Goal: Task Accomplishment & Management: Manage account settings

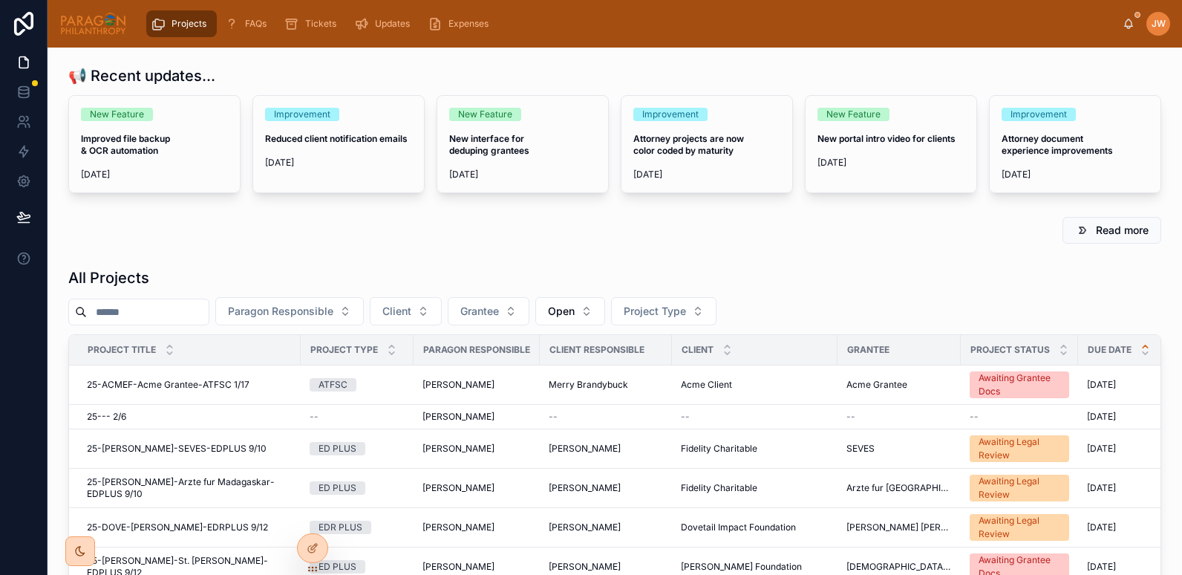
click at [114, 318] on input "text" at bounding box center [148, 311] width 122 height 21
paste input "**********"
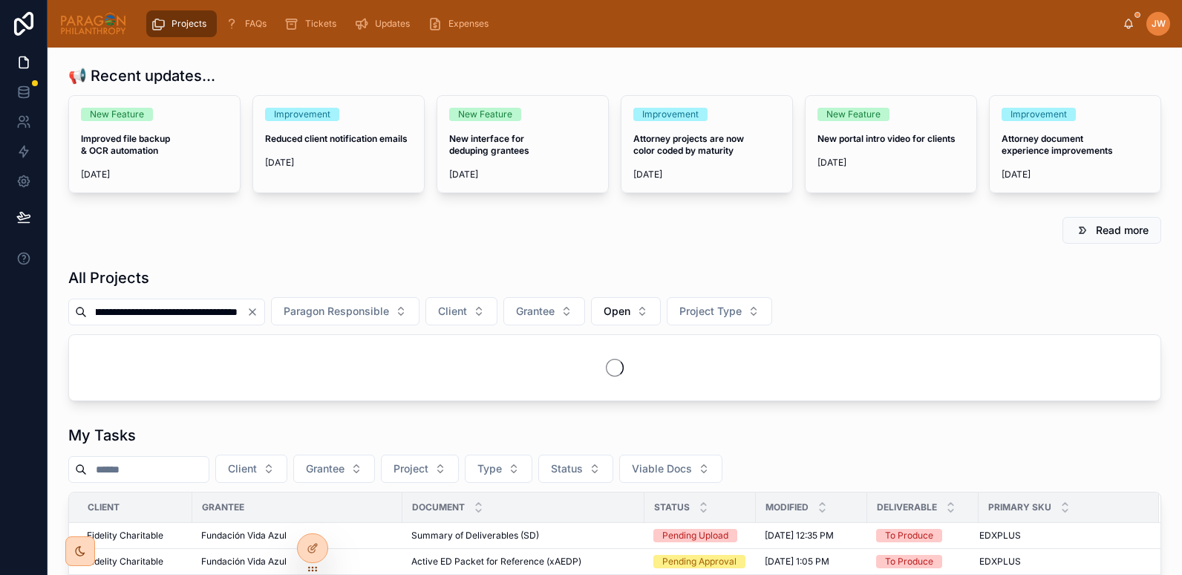
scroll to position [0, 91]
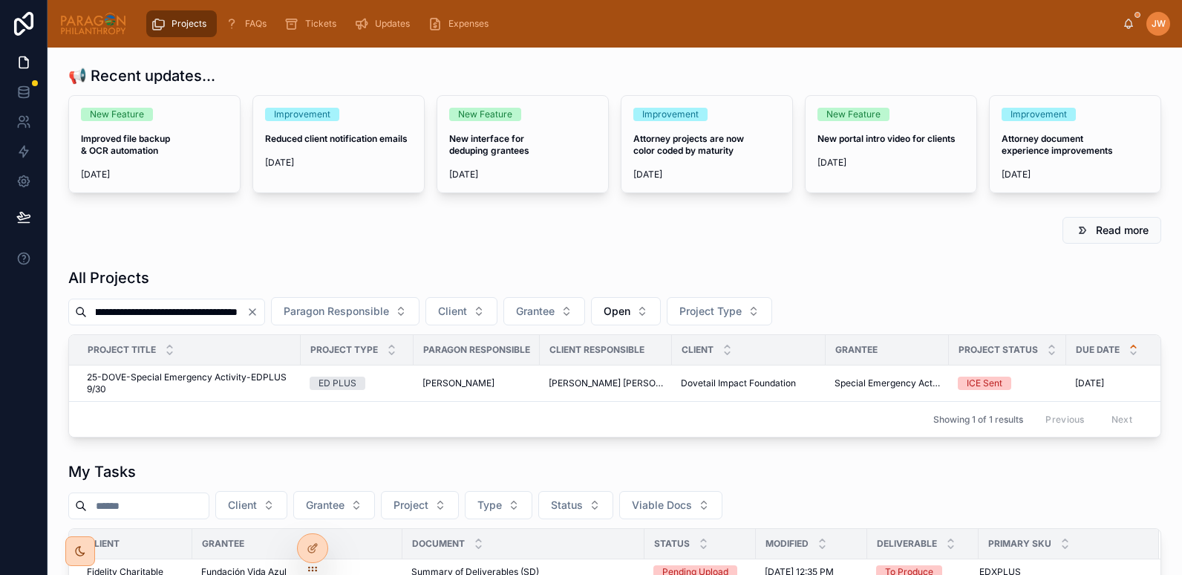
type input "**********"
click at [131, 378] on span "25-DOVE-Special Emergency Activity-EDPLUS 9/30" at bounding box center [189, 383] width 205 height 24
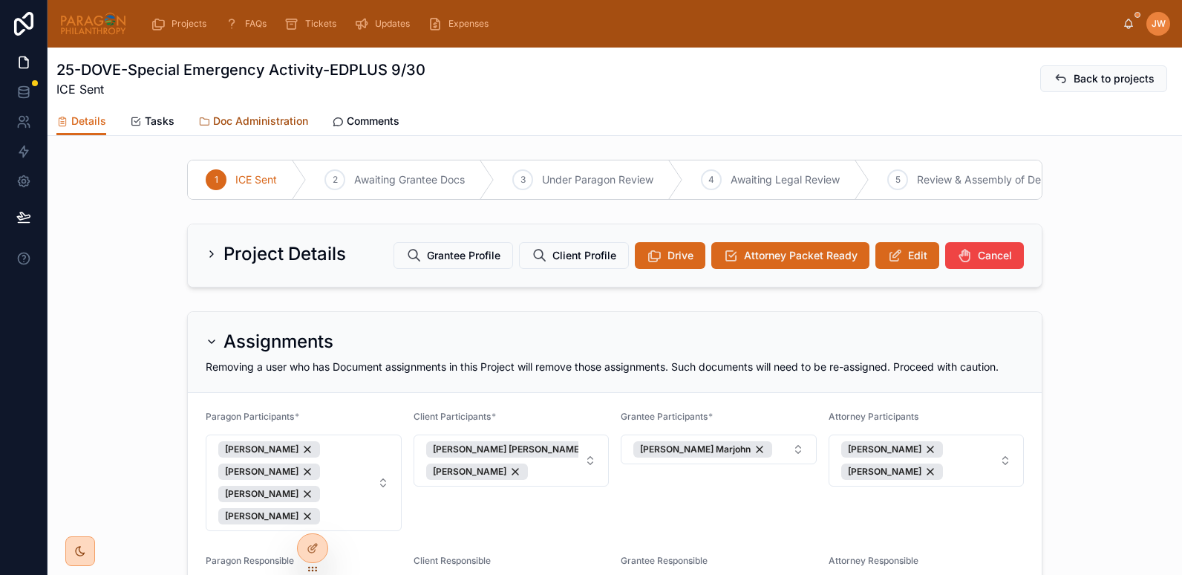
click at [231, 113] on link "Doc Administration" at bounding box center [253, 123] width 110 height 30
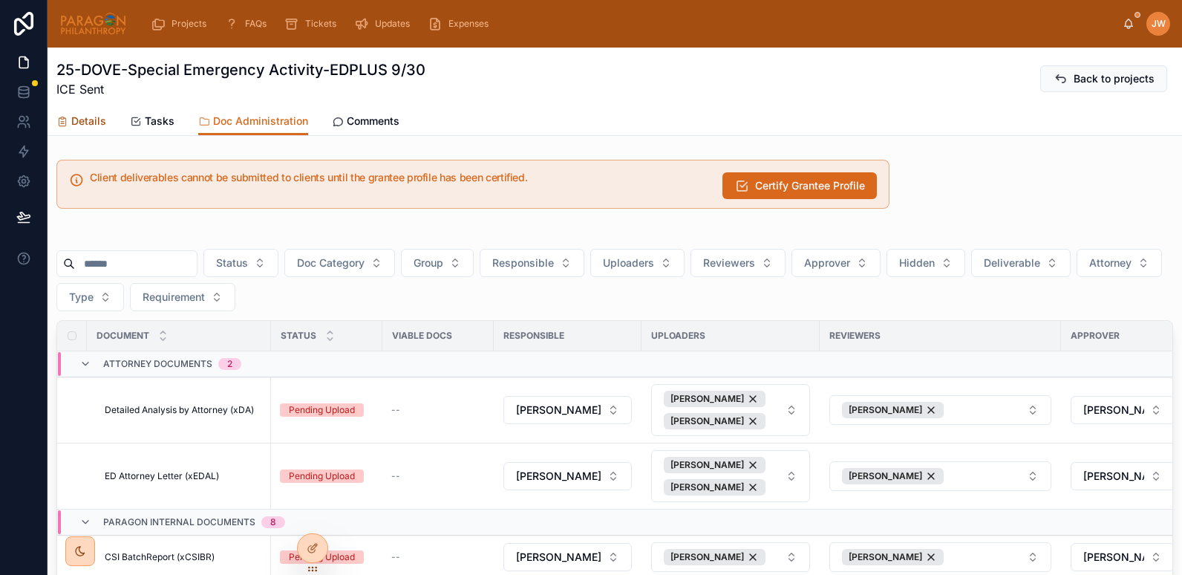
click at [101, 123] on span "Details" at bounding box center [88, 121] width 35 height 15
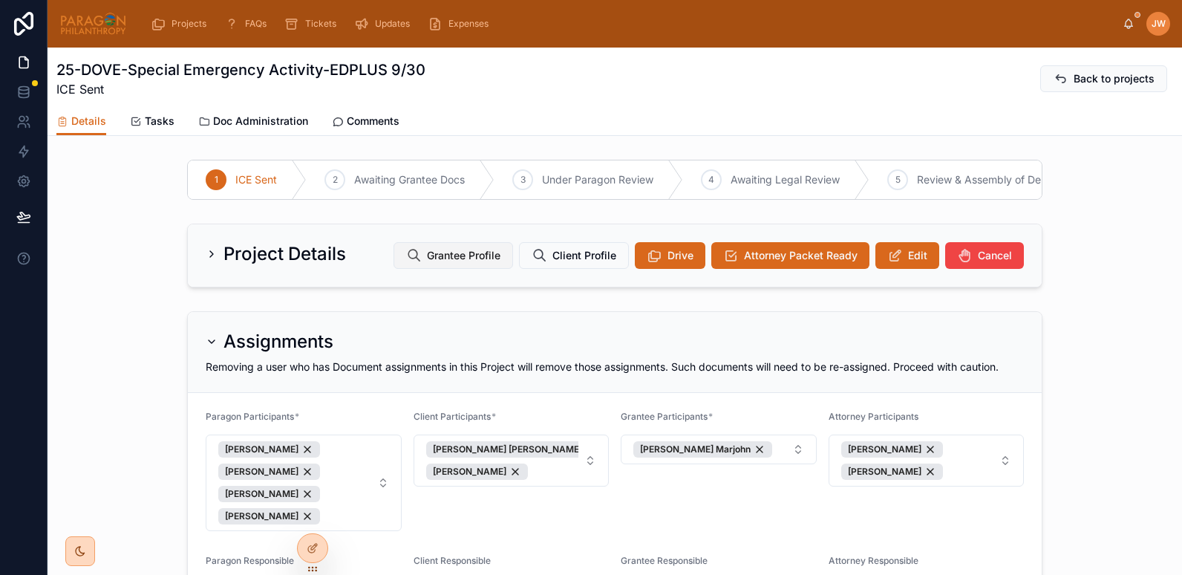
click at [453, 263] on span "Grantee Profile" at bounding box center [464, 255] width 74 height 15
click at [264, 118] on span "Doc Administration" at bounding box center [260, 121] width 95 height 15
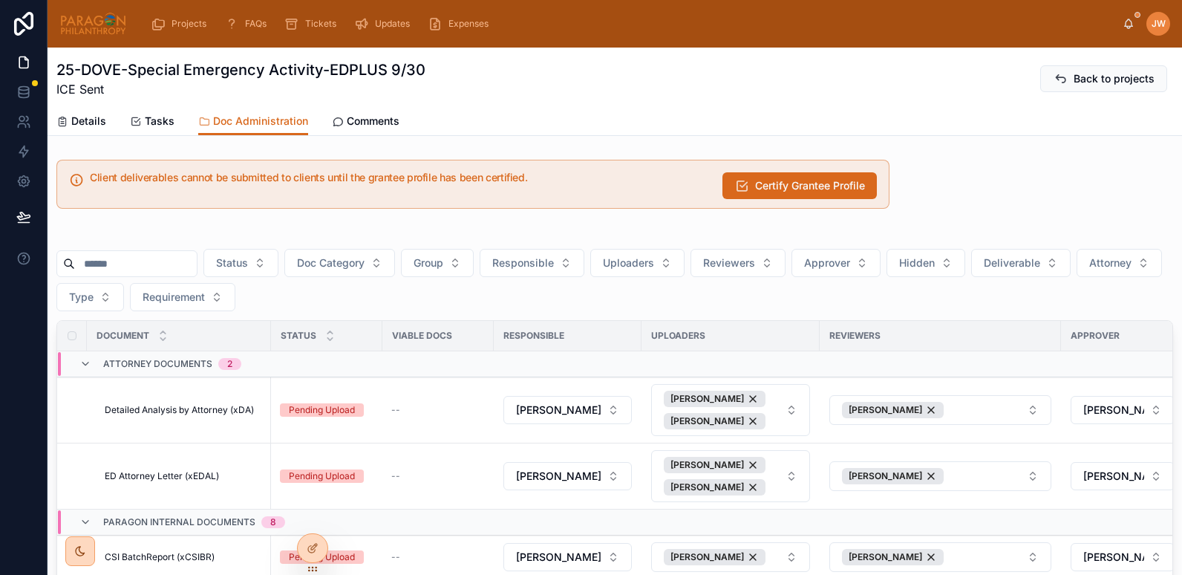
click at [97, 24] on img at bounding box center [93, 24] width 68 height 24
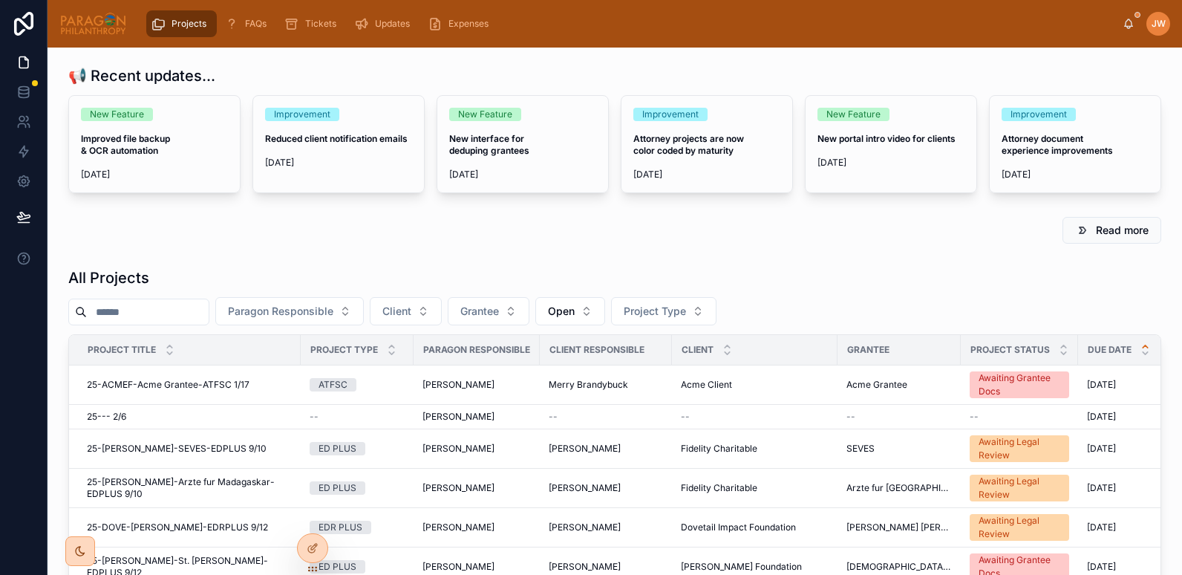
click at [160, 316] on input "text" at bounding box center [148, 311] width 122 height 21
paste input "**********"
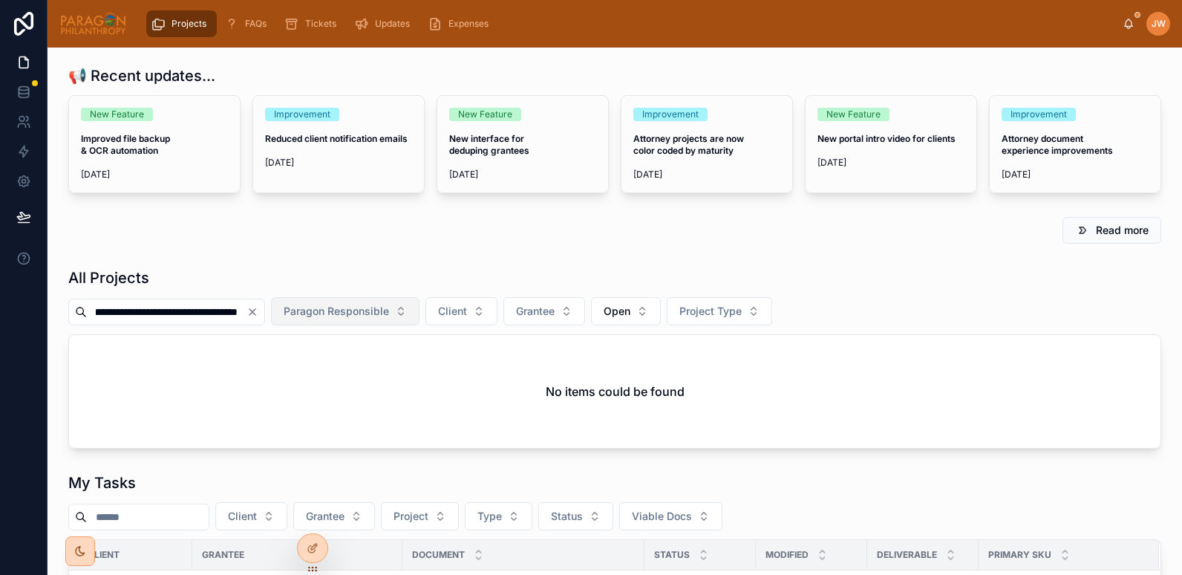
drag, startPoint x: 249, startPoint y: 316, endPoint x: 350, endPoint y: 317, distance: 101.7
click at [350, 317] on div "**********" at bounding box center [614, 311] width 1093 height 28
click at [631, 310] on button "Open" at bounding box center [626, 311] width 70 height 28
click at [572, 369] on div "None" at bounding box center [626, 371] width 178 height 24
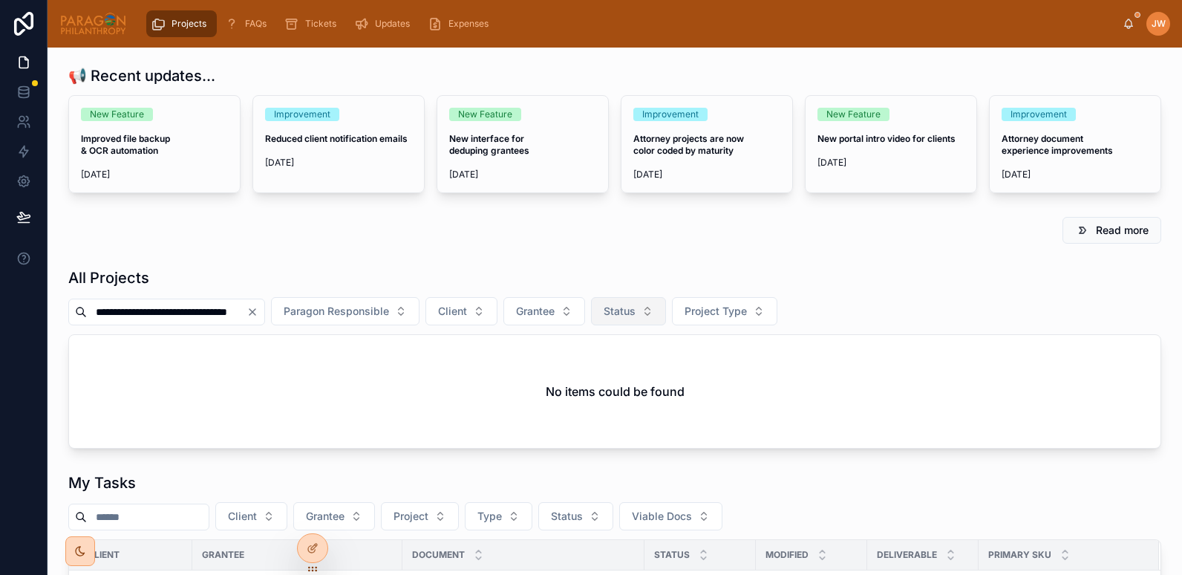
click at [642, 309] on button "Status" at bounding box center [628, 311] width 75 height 28
drag, startPoint x: 146, startPoint y: 312, endPoint x: 72, endPoint y: 309, distance: 74.3
click at [72, 309] on div "**********" at bounding box center [166, 312] width 197 height 27
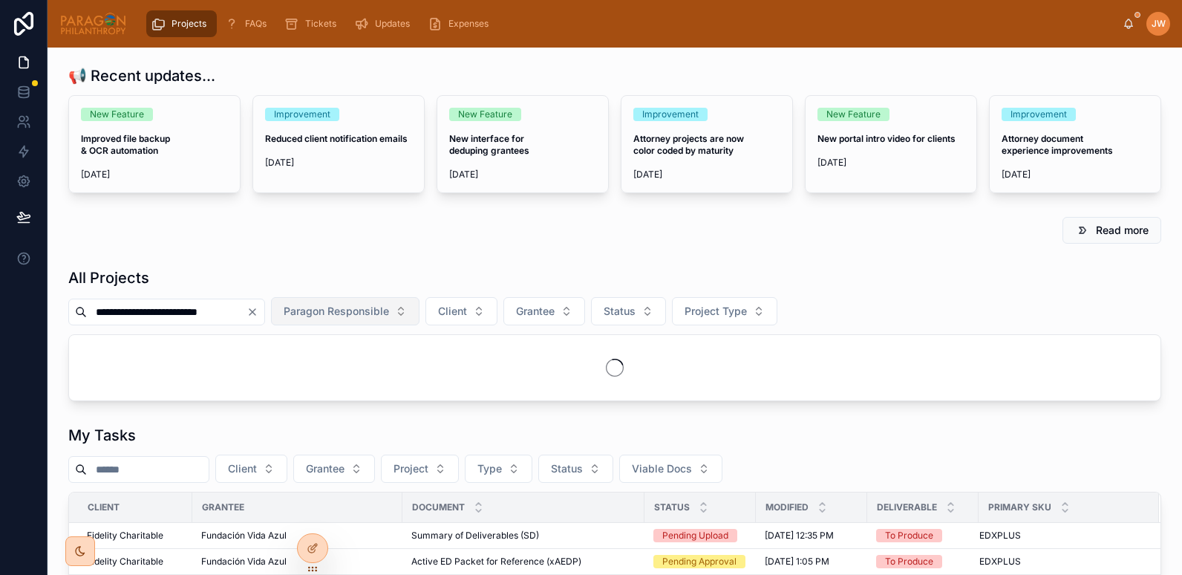
scroll to position [0, 12]
drag, startPoint x: 198, startPoint y: 312, endPoint x: 323, endPoint y: 308, distance: 125.5
click at [323, 308] on div "**********" at bounding box center [614, 311] width 1093 height 28
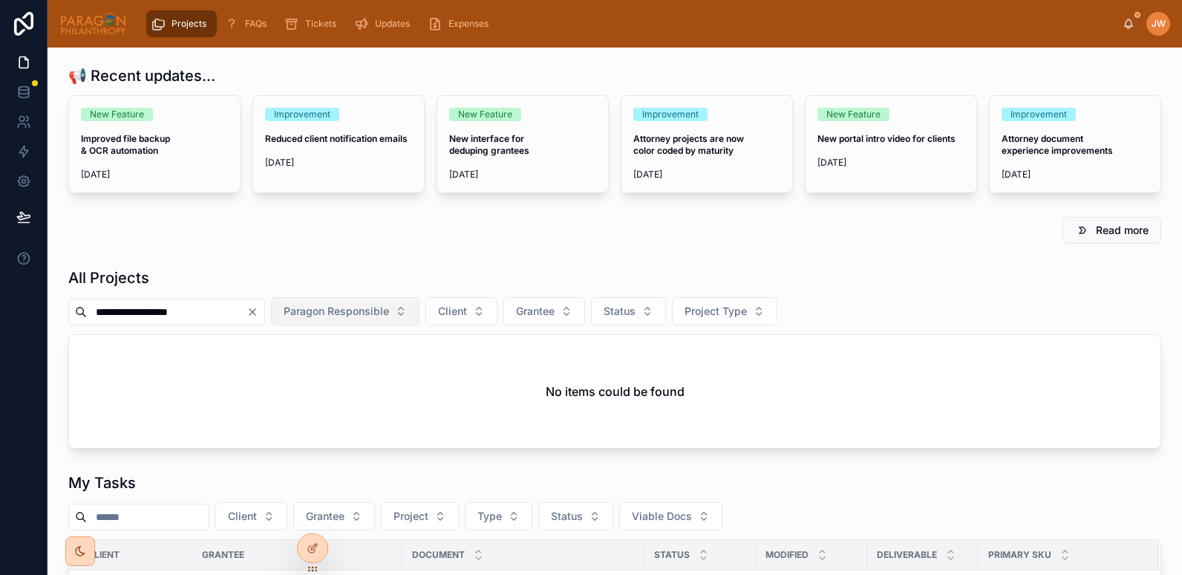
scroll to position [0, 0]
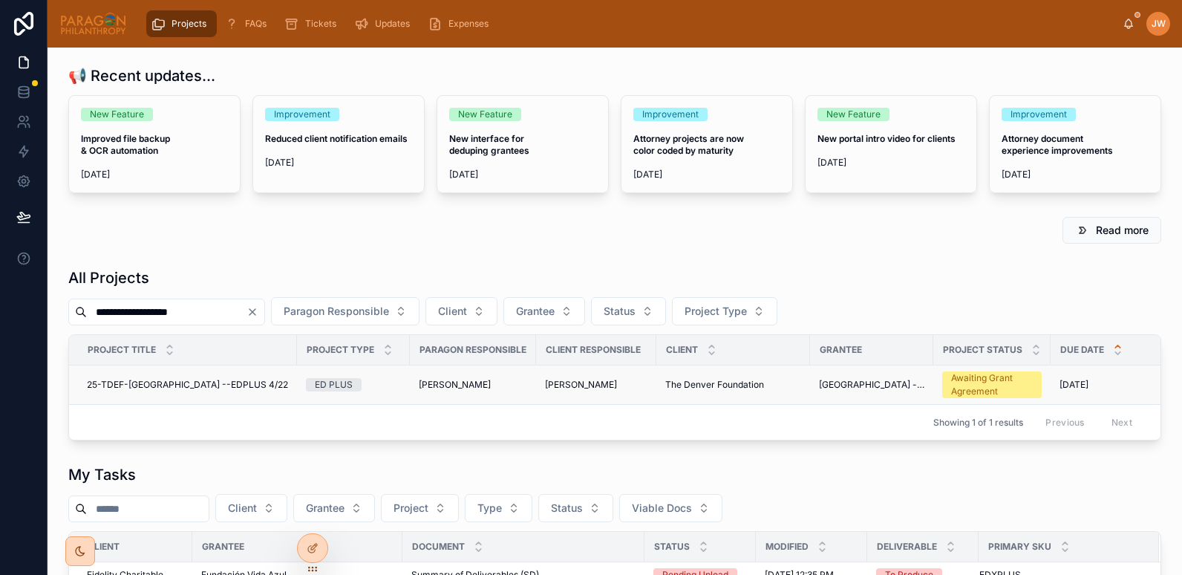
type input "**********"
click at [176, 384] on span "25-TDEF-Naresuan University --EDPLUS 4/22" at bounding box center [187, 385] width 201 height 12
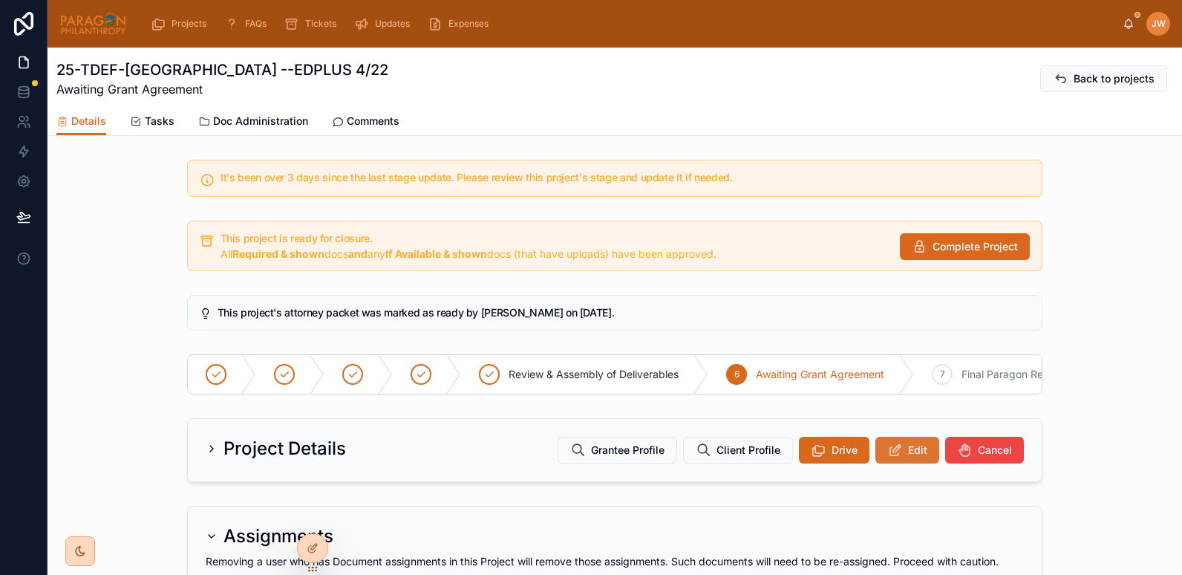
click at [887, 457] on icon at bounding box center [895, 450] width 16 height 15
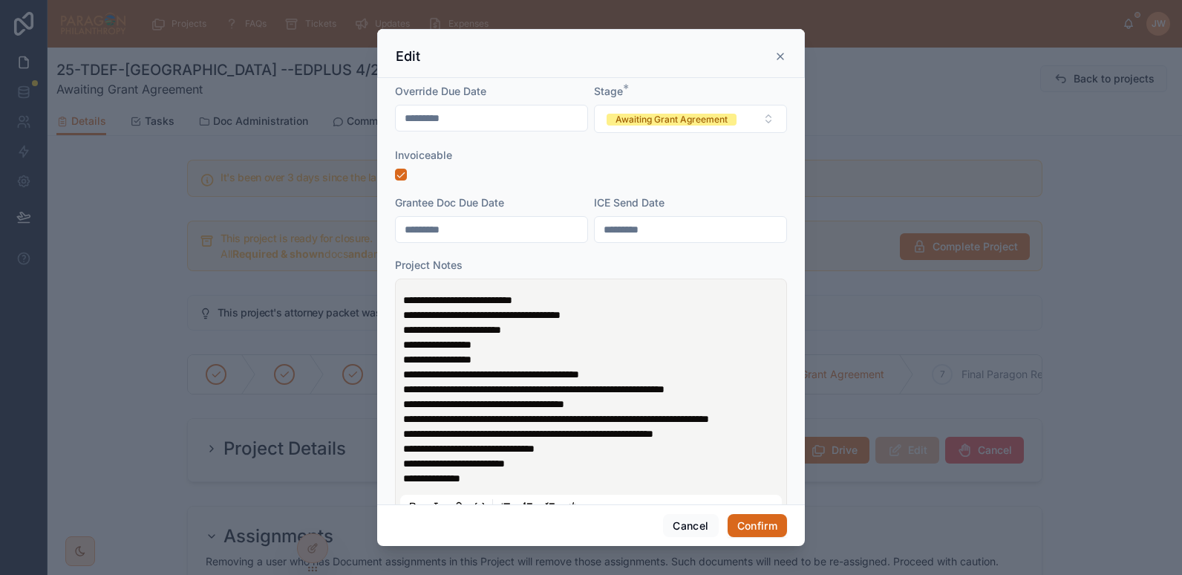
click at [780, 59] on icon at bounding box center [780, 56] width 12 height 12
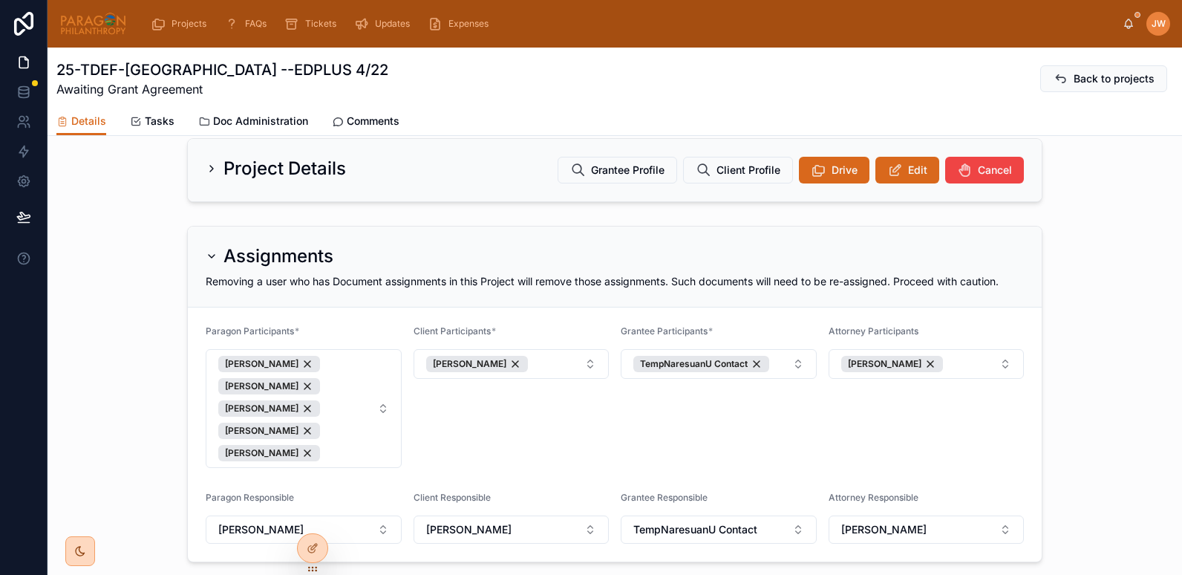
scroll to position [378, 0]
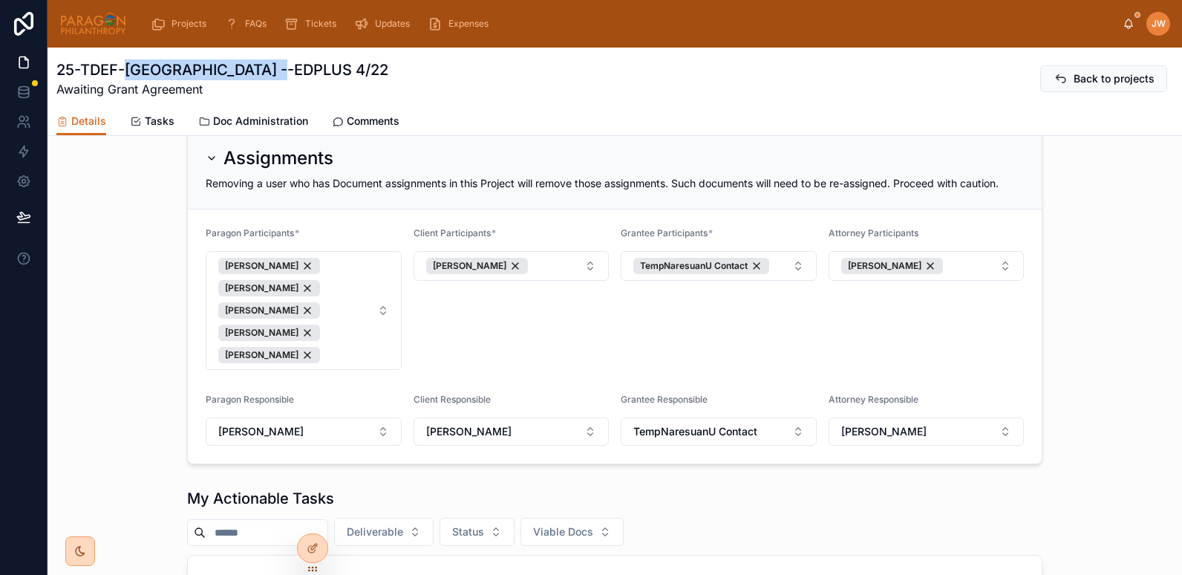
drag, startPoint x: 128, startPoint y: 64, endPoint x: 268, endPoint y: 75, distance: 140.8
click at [268, 75] on h1 "25-TDEF-Naresuan University --EDPLUS 4/22" at bounding box center [222, 69] width 332 height 21
copy h1 "Naresuan University"
click at [121, 343] on div "Assignments Removing a user who has Document assignments in this Project will r…" at bounding box center [615, 296] width 1135 height 348
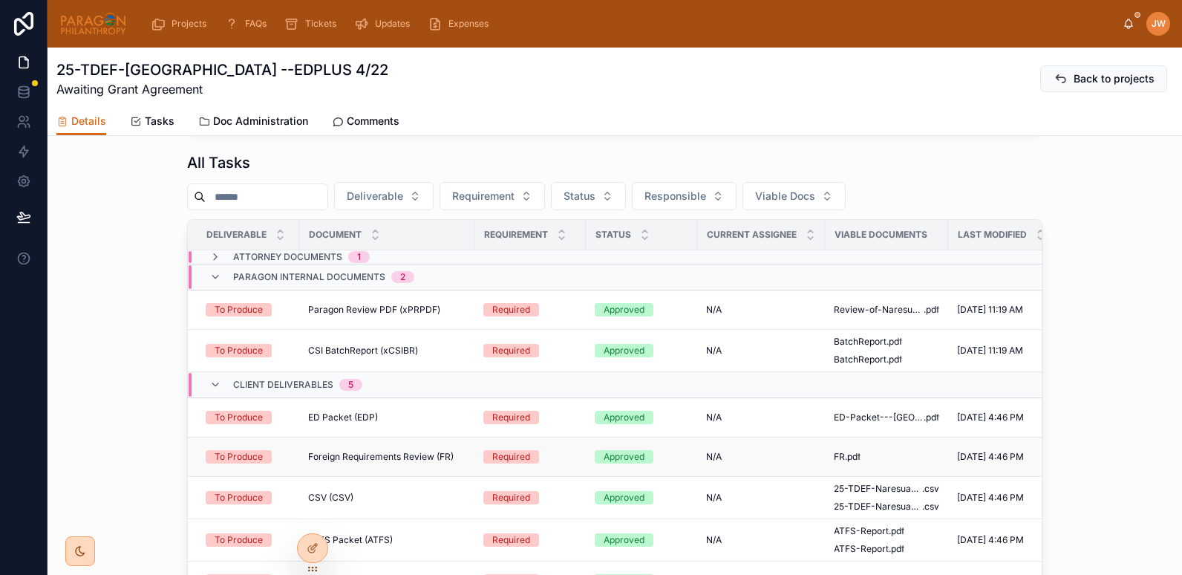
scroll to position [917, 0]
click at [216, 264] on div "Attorney Documents 1" at bounding box center [289, 258] width 160 height 12
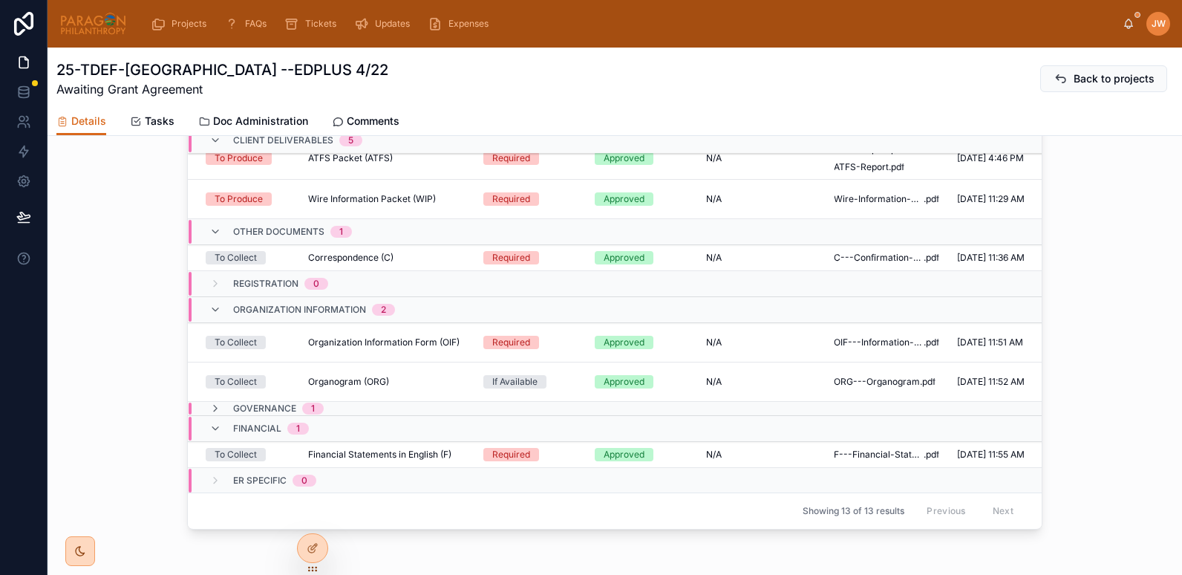
scroll to position [1108, 0]
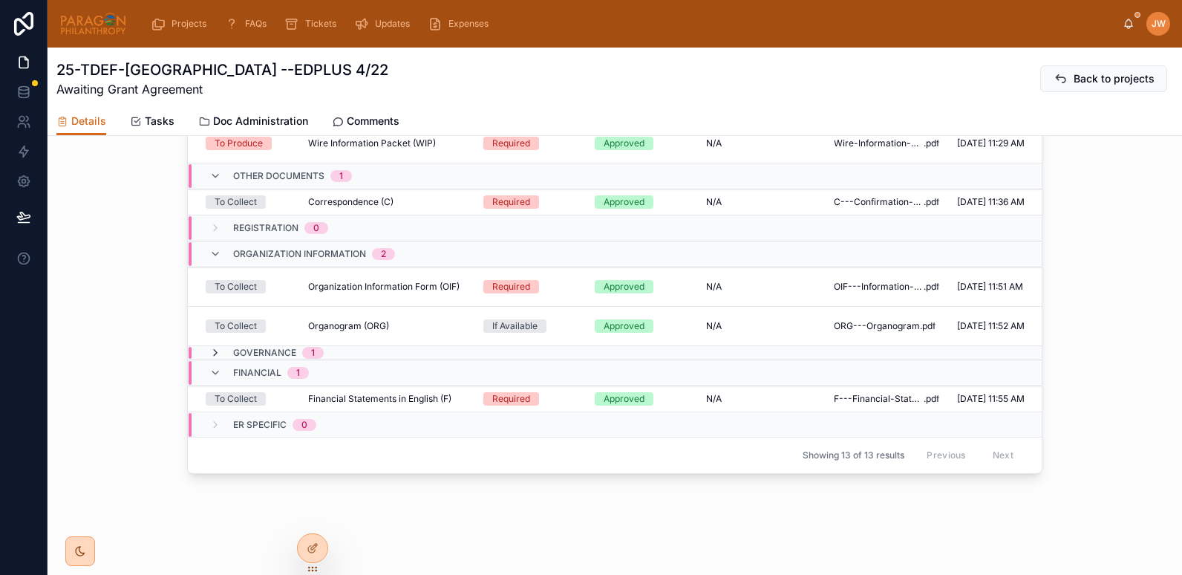
click at [209, 347] on icon at bounding box center [215, 353] width 12 height 12
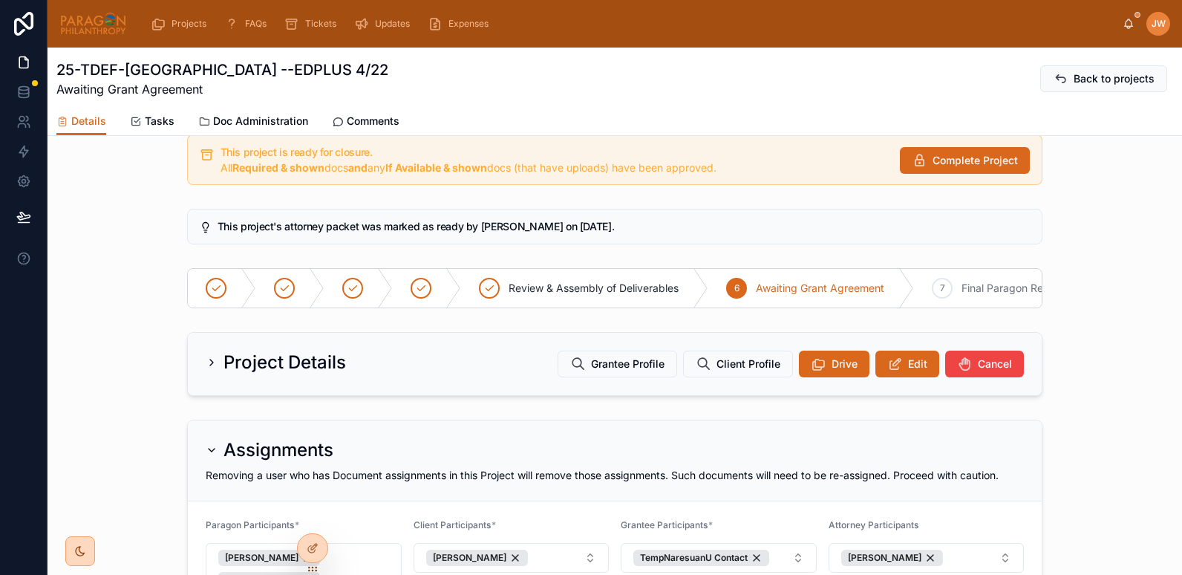
scroll to position [0, 0]
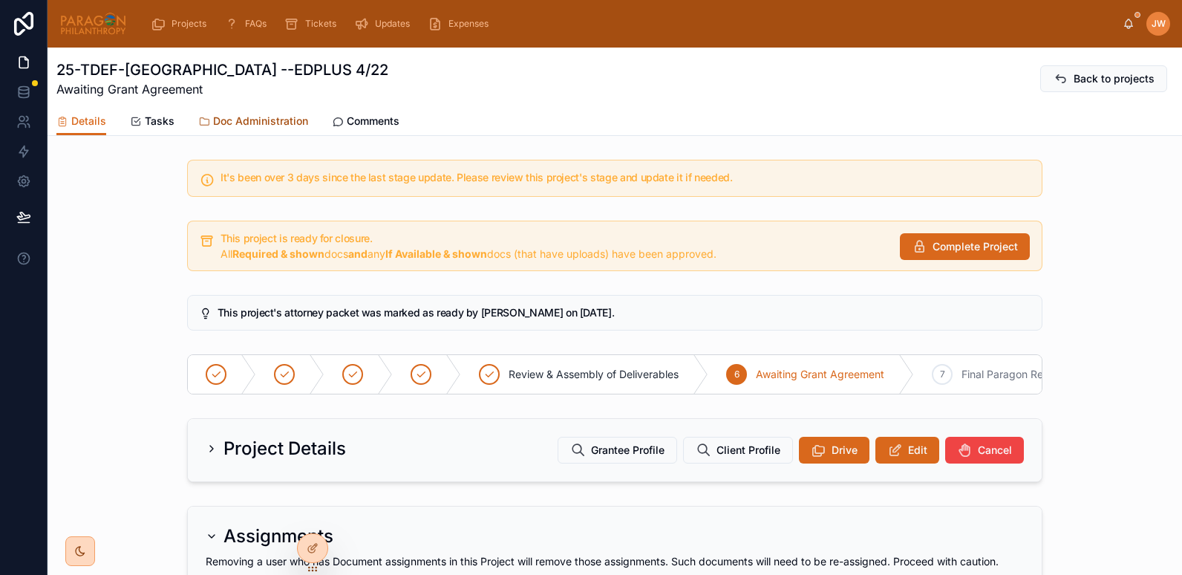
click at [238, 118] on span "Doc Administration" at bounding box center [260, 121] width 95 height 15
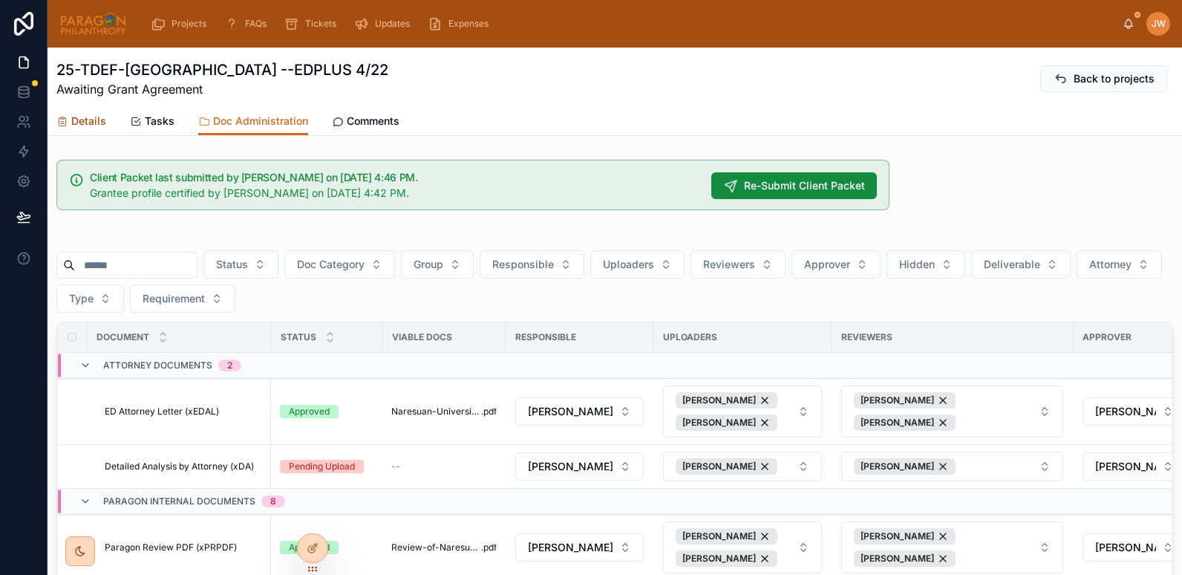
click at [77, 114] on span "Details" at bounding box center [88, 121] width 35 height 15
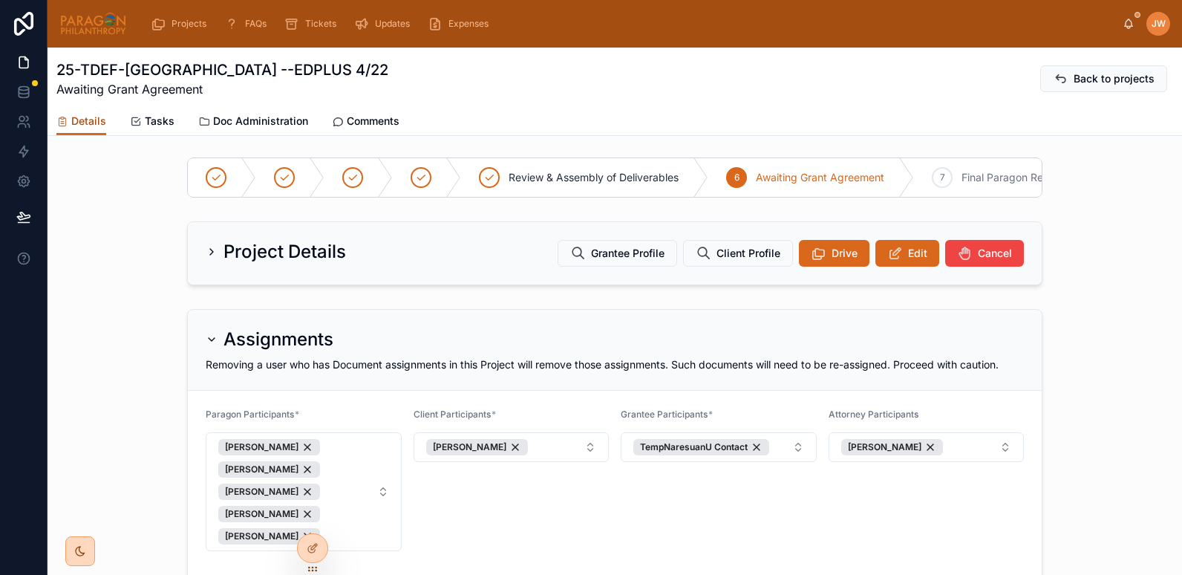
scroll to position [186, 0]
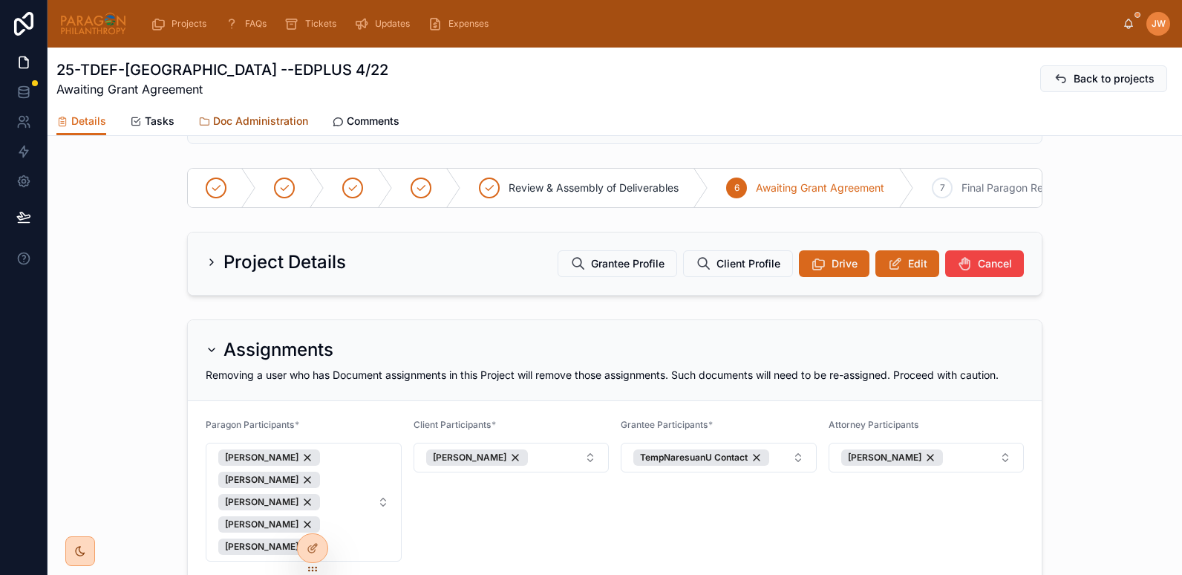
click at [229, 114] on span "Doc Administration" at bounding box center [260, 121] width 95 height 15
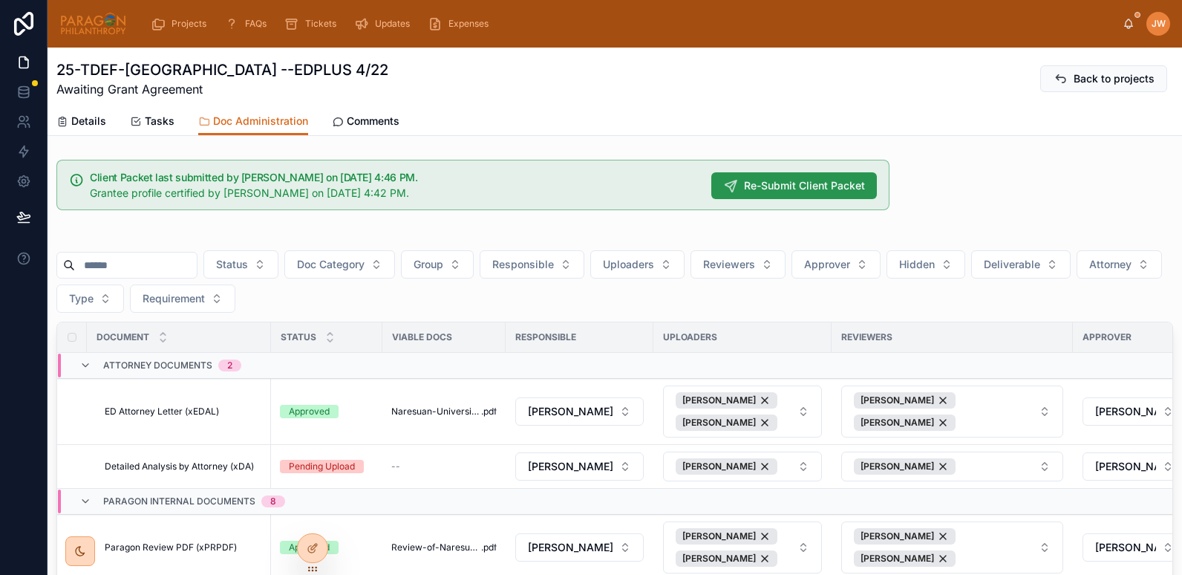
click at [745, 185] on span "Re-Submit Client Packet" at bounding box center [804, 185] width 121 height 15
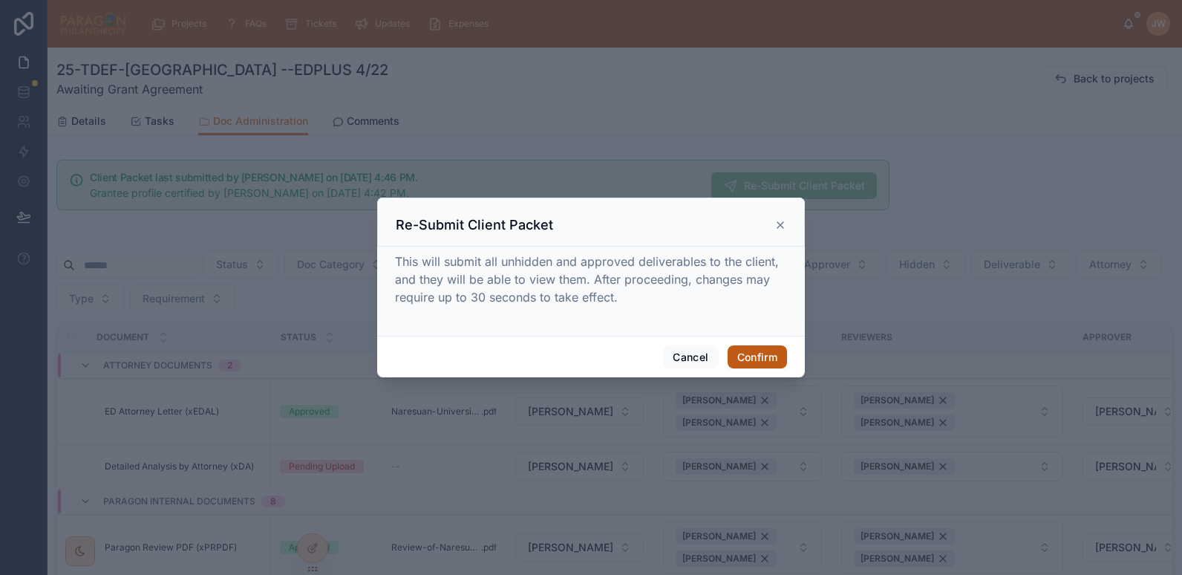
click at [764, 356] on button "Confirm" at bounding box center [757, 357] width 59 height 24
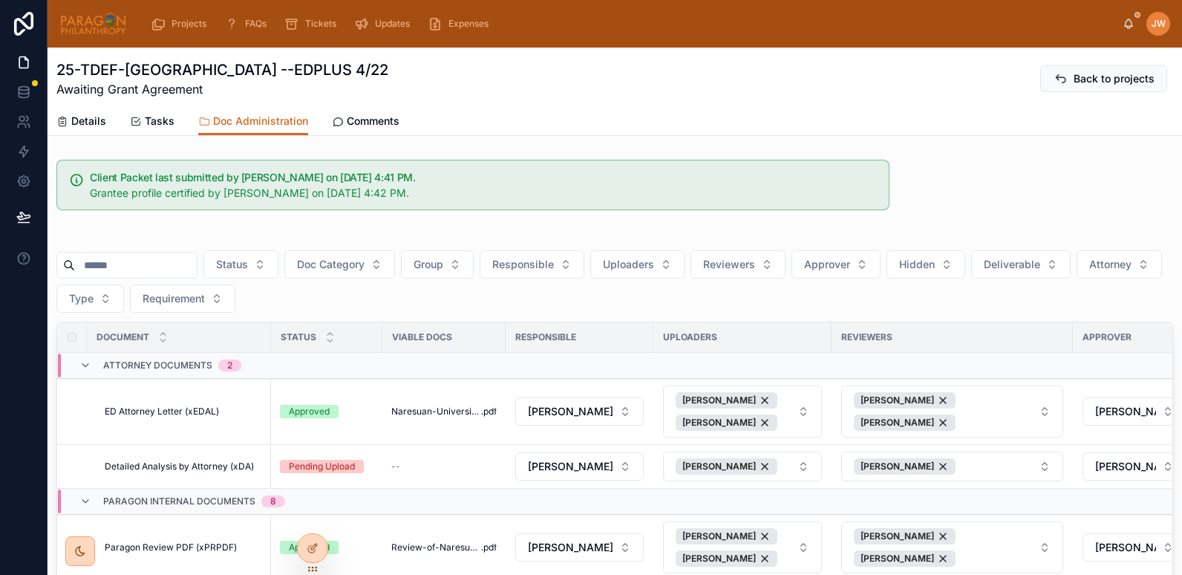
click at [973, 284] on div "Status Doc Category Group Responsible Uploaders Reviewers Approver Hidden Deliv…" at bounding box center [614, 281] width 1117 height 62
click at [973, 278] on div "Status Doc Category Group Responsible Uploaders Reviewers Approver Hidden Deliv…" at bounding box center [614, 281] width 1117 height 62
click at [965, 276] on button "Hidden" at bounding box center [926, 264] width 79 height 28
click at [909, 349] on div "No" at bounding box center [963, 348] width 178 height 24
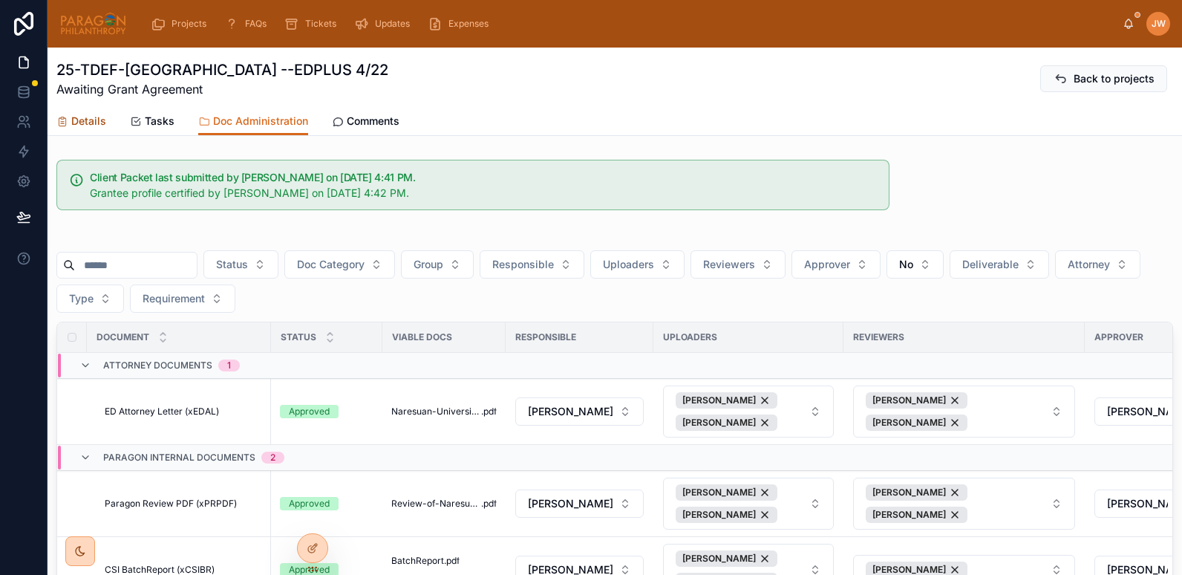
click at [81, 121] on span "Details" at bounding box center [88, 121] width 35 height 15
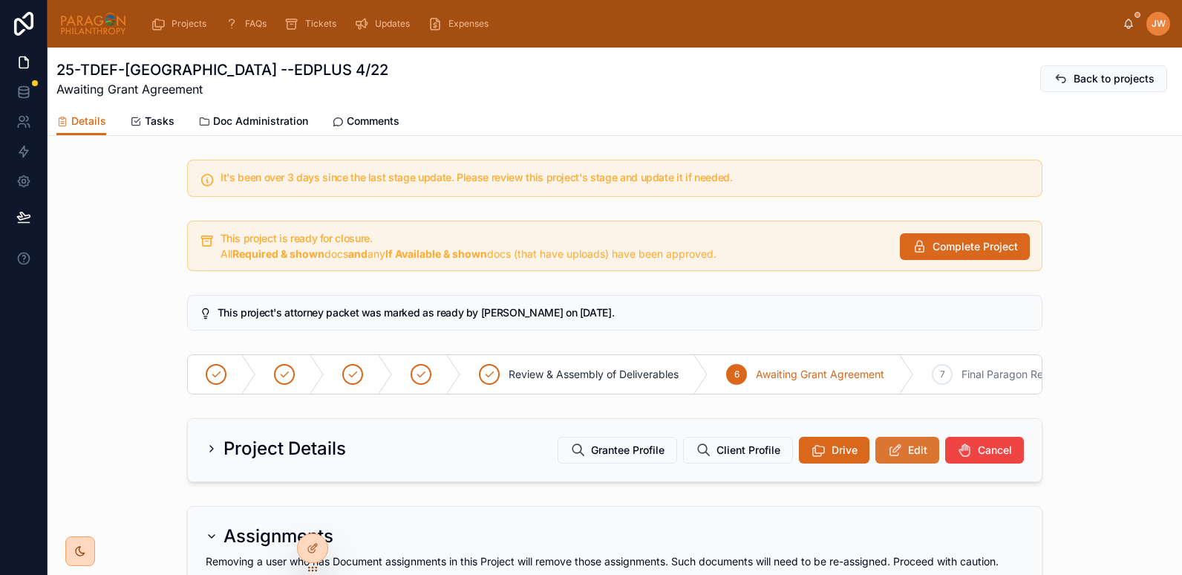
click at [894, 454] on icon at bounding box center [895, 450] width 16 height 15
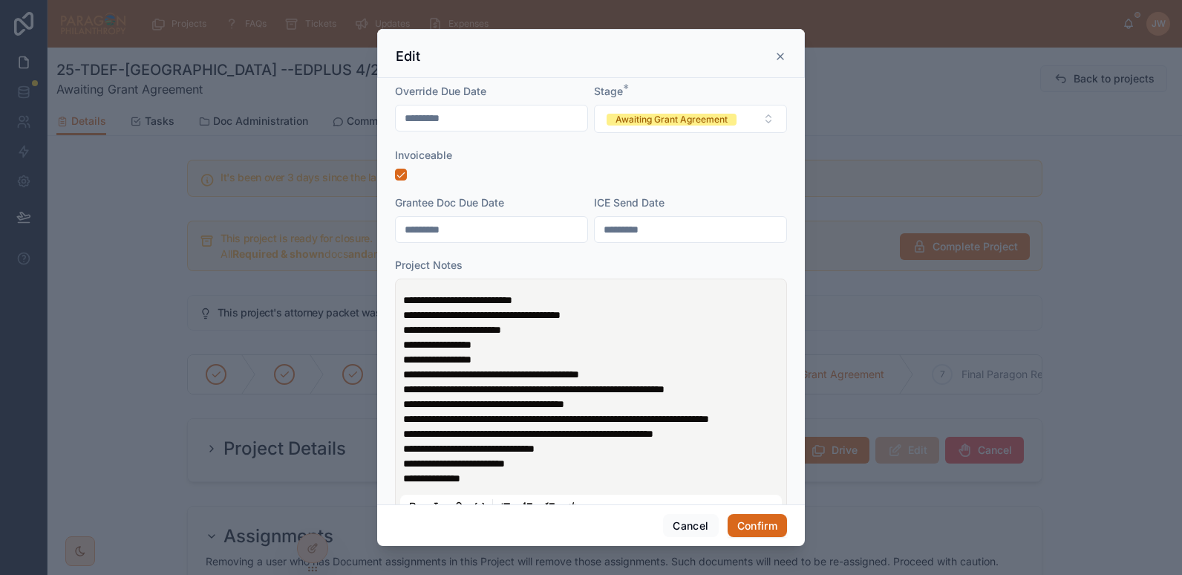
click at [418, 297] on span "**********" at bounding box center [457, 300] width 109 height 10
click at [682, 298] on p "**********" at bounding box center [594, 300] width 382 height 15
drag, startPoint x: 667, startPoint y: 299, endPoint x: 674, endPoint y: 318, distance: 20.0
click at [674, 307] on p "**********" at bounding box center [594, 300] width 382 height 15
click at [661, 303] on p "**********" at bounding box center [594, 300] width 382 height 15
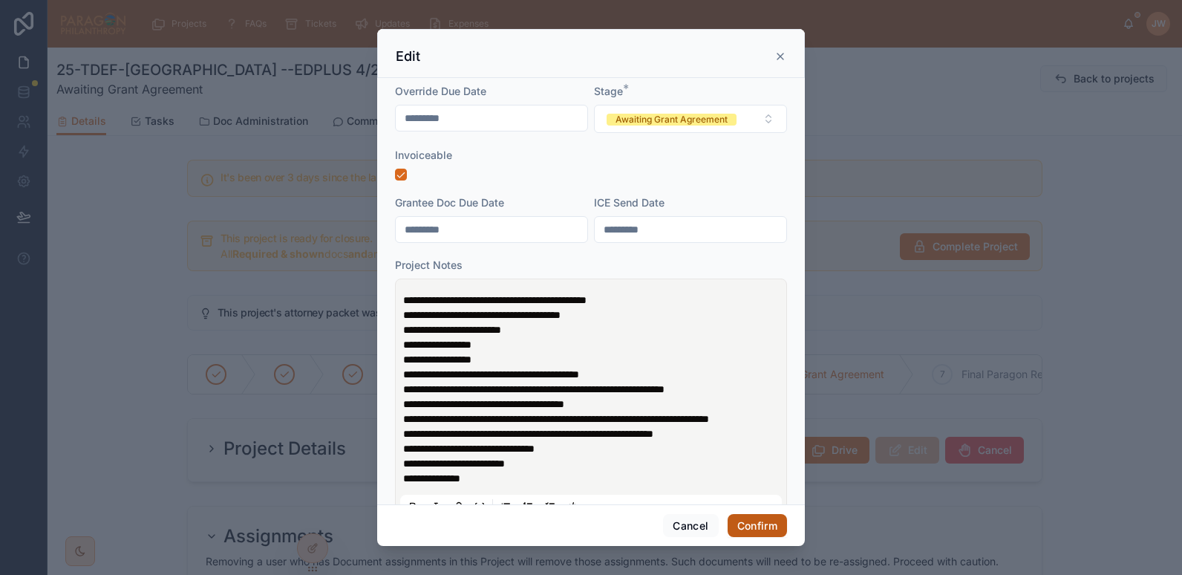
click at [758, 517] on button "Confirm" at bounding box center [757, 526] width 59 height 24
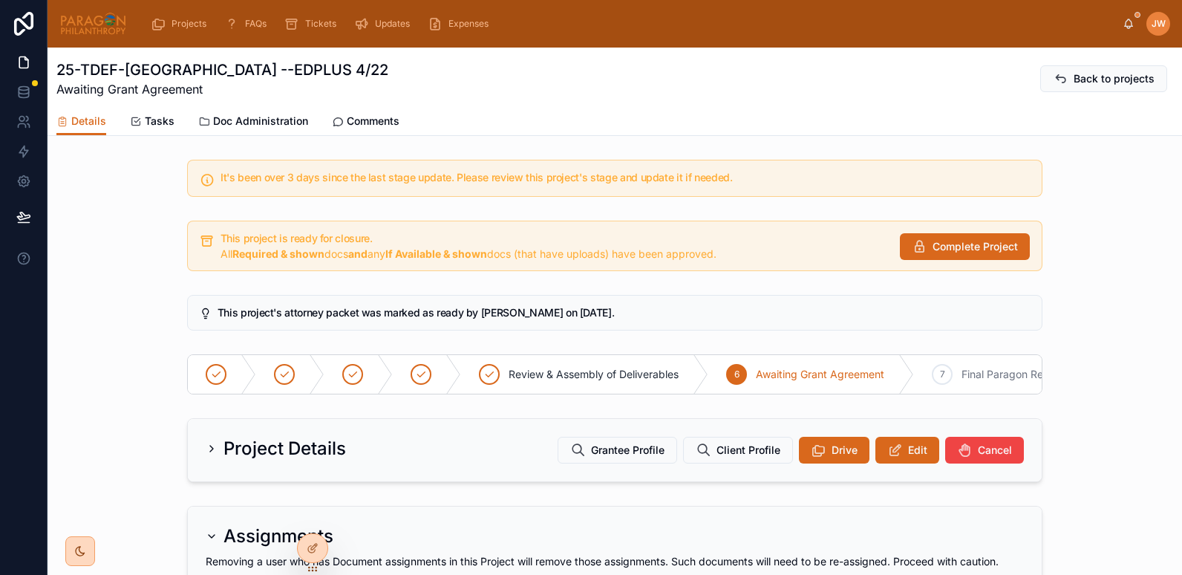
click at [83, 20] on img at bounding box center [93, 24] width 68 height 24
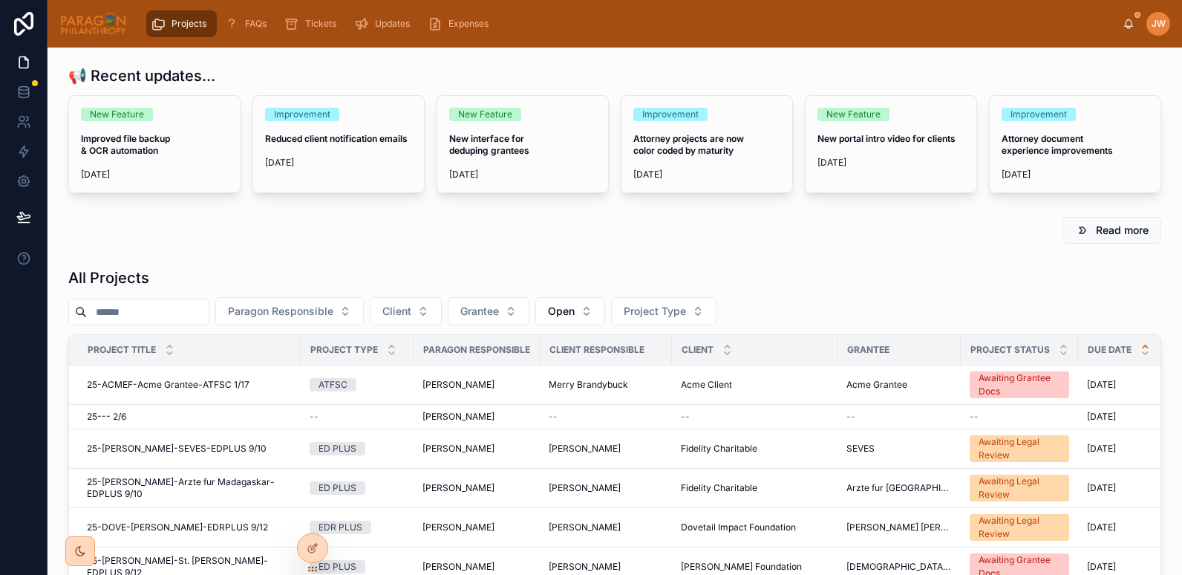
click at [135, 310] on input "text" at bounding box center [148, 311] width 122 height 21
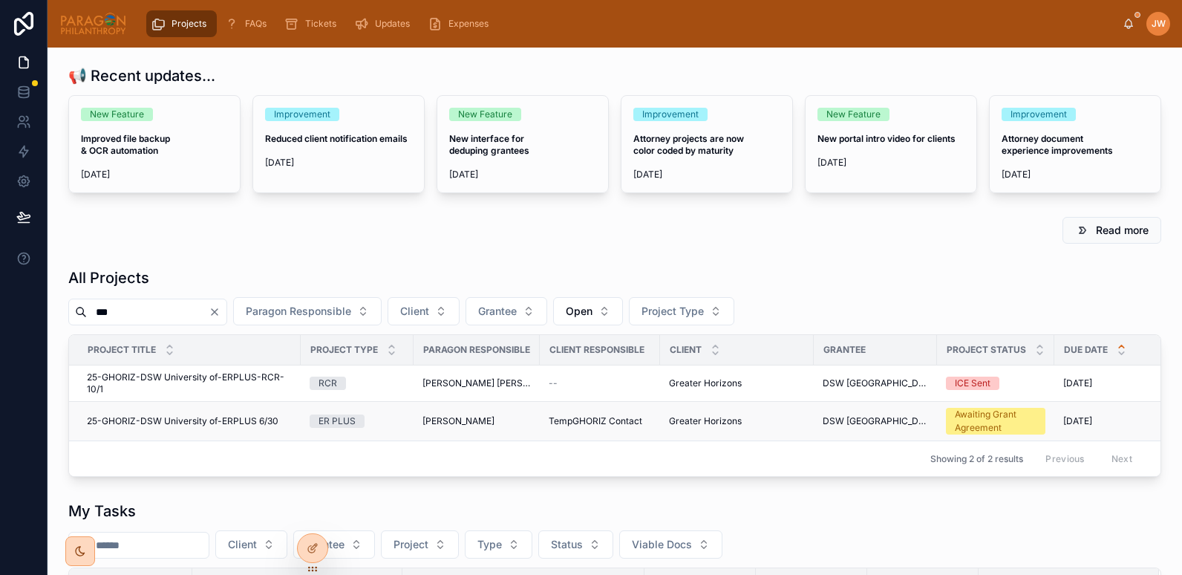
type input "***"
click at [180, 421] on span "25-GHORIZ-DSW University of-ERPLUS 6/30" at bounding box center [183, 421] width 192 height 12
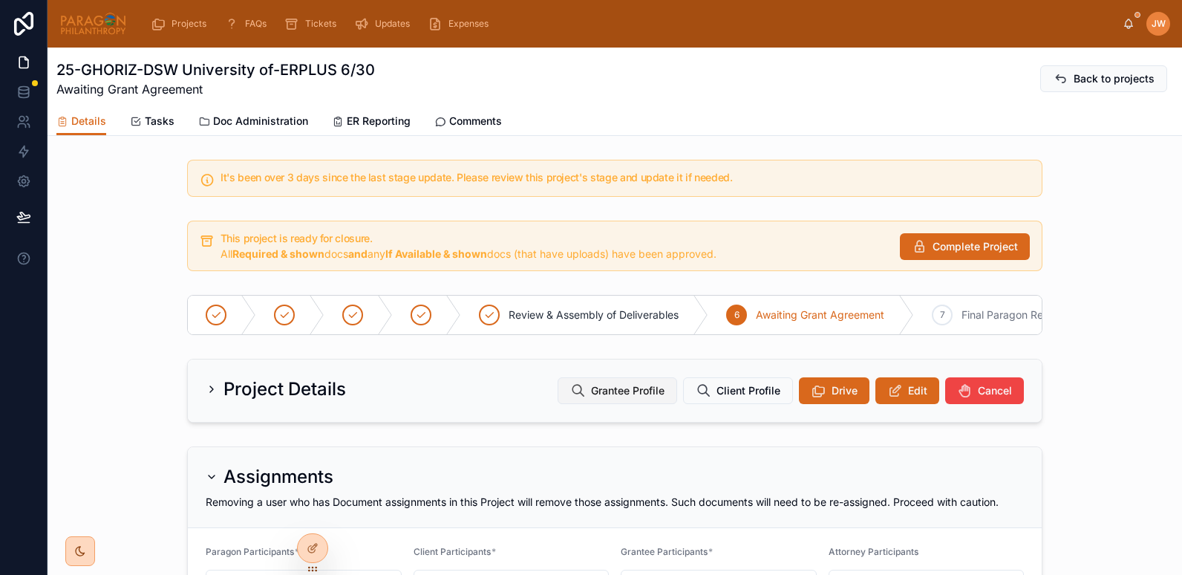
click at [624, 397] on span "Grantee Profile" at bounding box center [628, 390] width 74 height 15
click at [264, 120] on span "Doc Administration" at bounding box center [260, 121] width 95 height 15
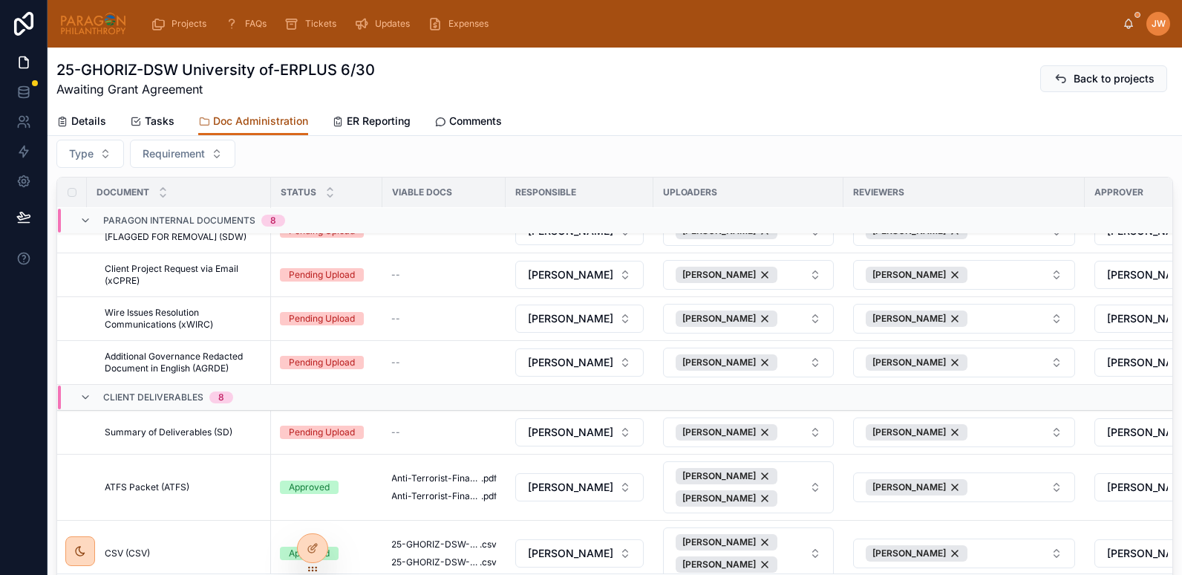
scroll to position [349, 0]
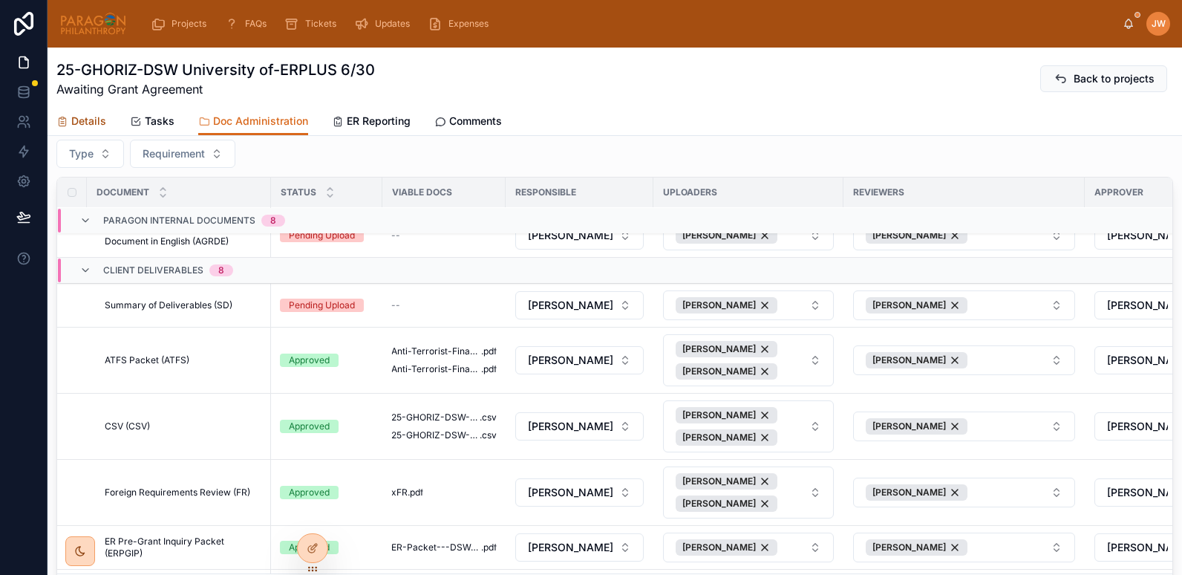
click at [76, 127] on span "Details" at bounding box center [88, 121] width 35 height 15
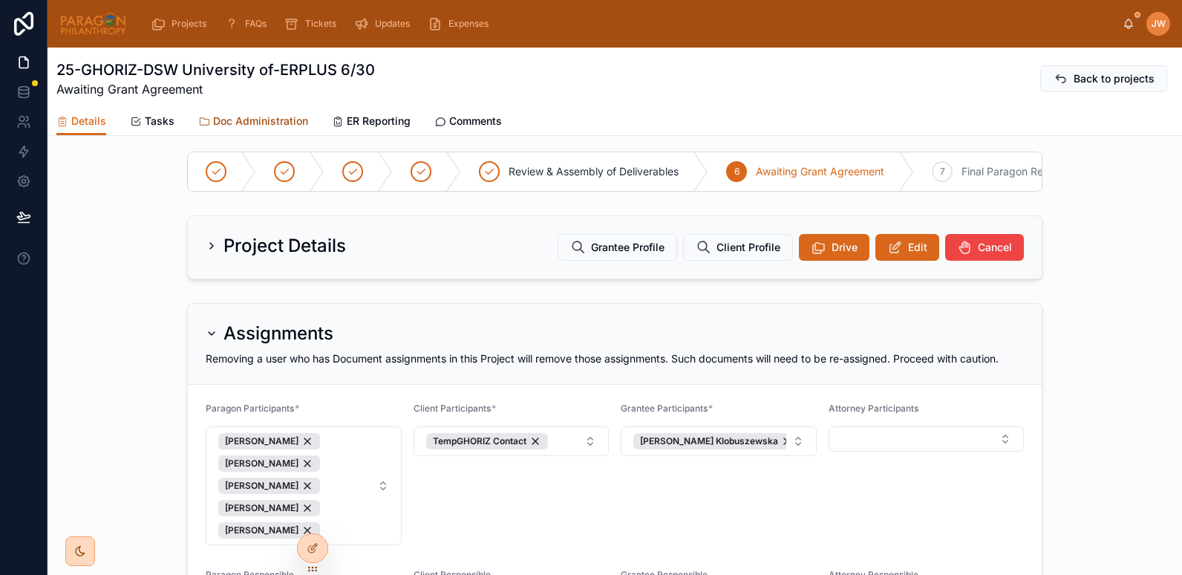
click at [273, 124] on span "Doc Administration" at bounding box center [260, 121] width 95 height 15
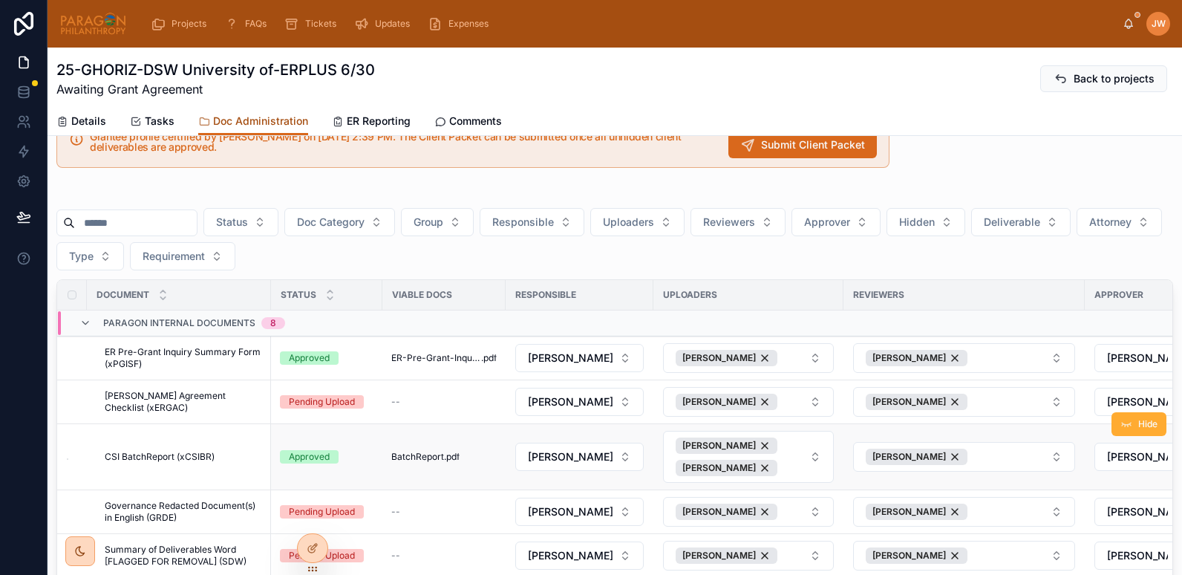
scroll to position [31, 0]
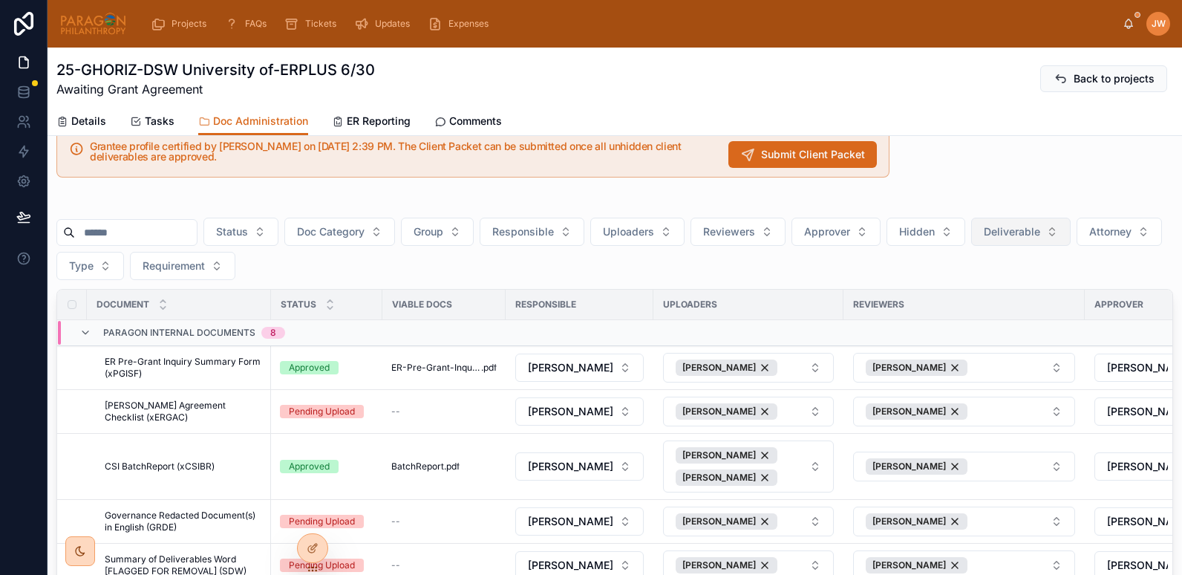
click at [1016, 232] on button "Deliverable" at bounding box center [1021, 232] width 100 height 28
click at [984, 341] on div "Yes" at bounding box center [1058, 339] width 178 height 24
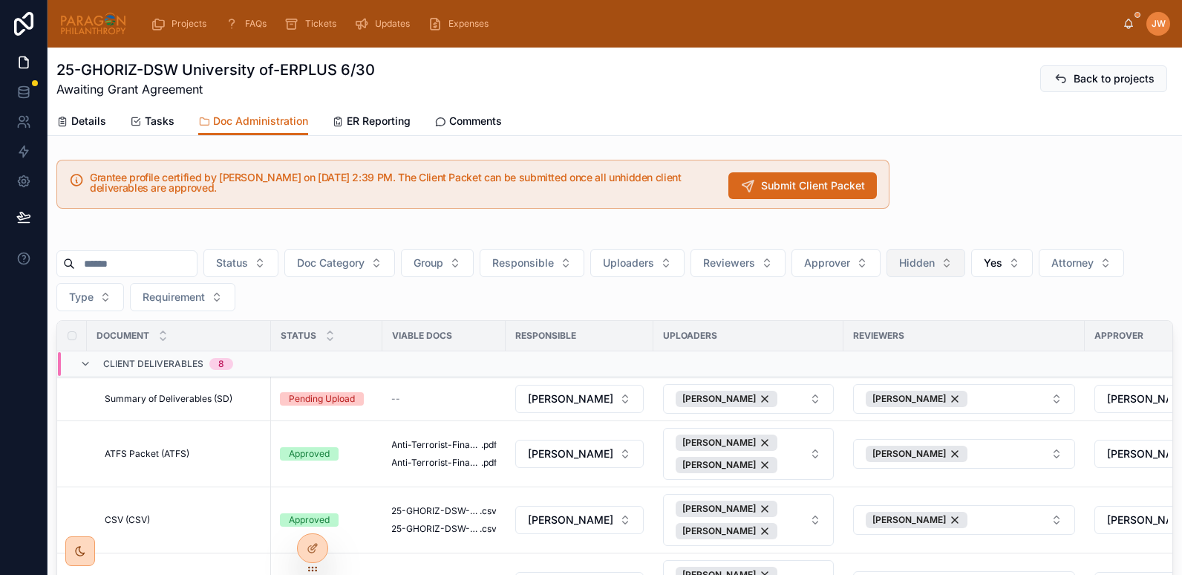
click at [935, 258] on span "Hidden" at bounding box center [917, 262] width 36 height 15
click at [875, 346] on div "No" at bounding box center [963, 347] width 178 height 24
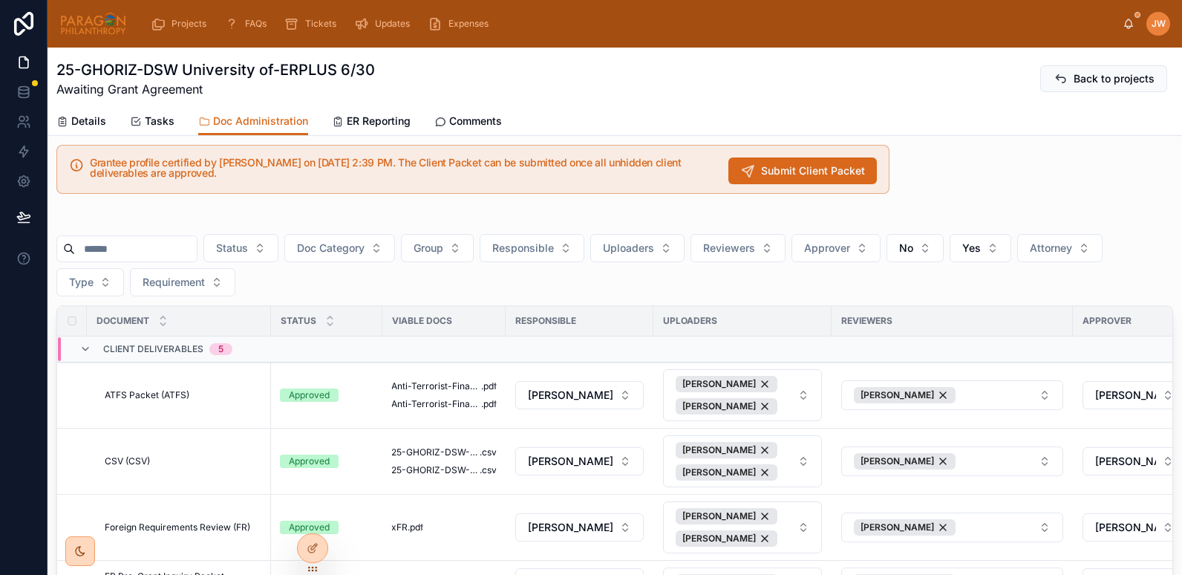
scroll to position [14, 0]
click at [944, 248] on button "No" at bounding box center [915, 249] width 57 height 28
click at [881, 314] on div "----" at bounding box center [953, 309] width 178 height 24
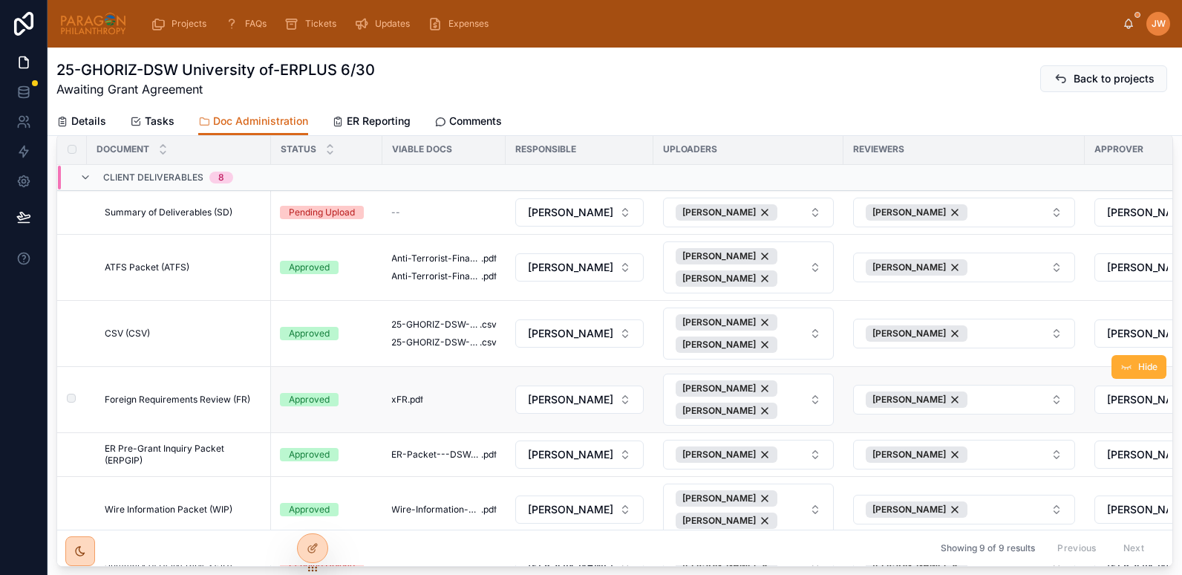
scroll to position [180, 0]
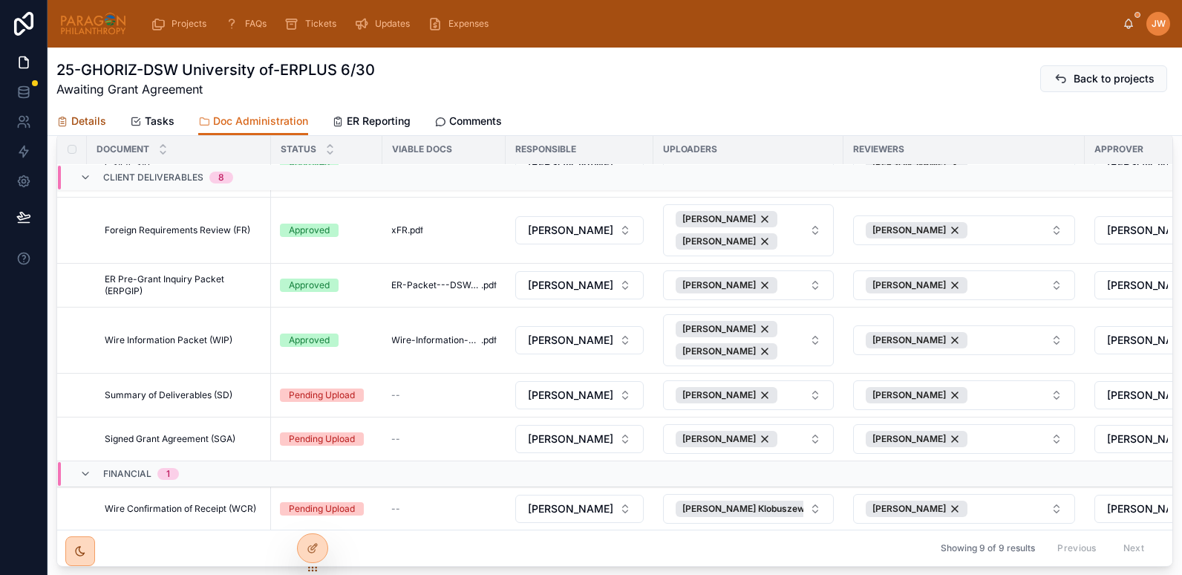
click at [82, 116] on span "Details" at bounding box center [88, 121] width 35 height 15
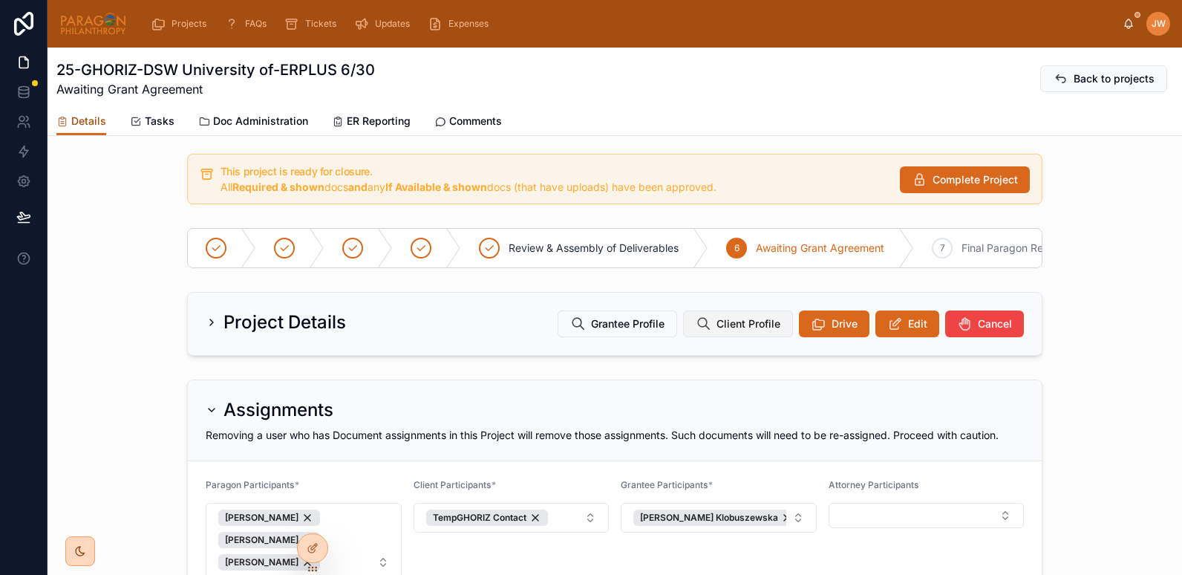
scroll to position [66, 0]
click at [815, 332] on icon at bounding box center [818, 324] width 15 height 15
click at [893, 332] on icon at bounding box center [895, 324] width 16 height 15
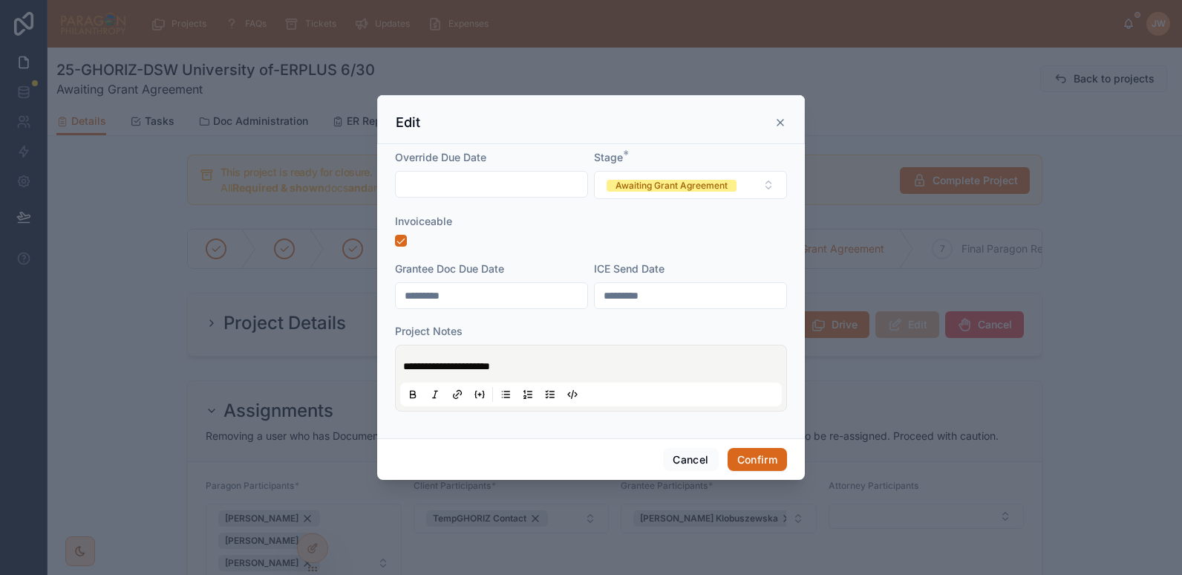
click at [404, 365] on span "**********" at bounding box center [446, 366] width 87 height 10
click at [404, 361] on span "**********" at bounding box center [446, 366] width 87 height 10
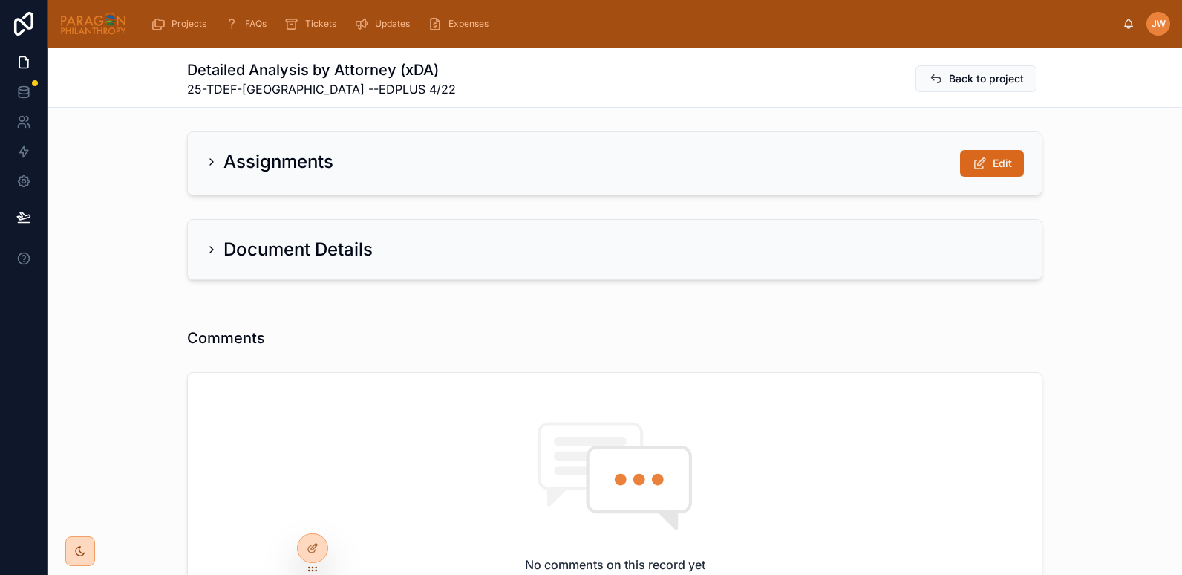
click at [206, 165] on icon at bounding box center [212, 162] width 12 height 12
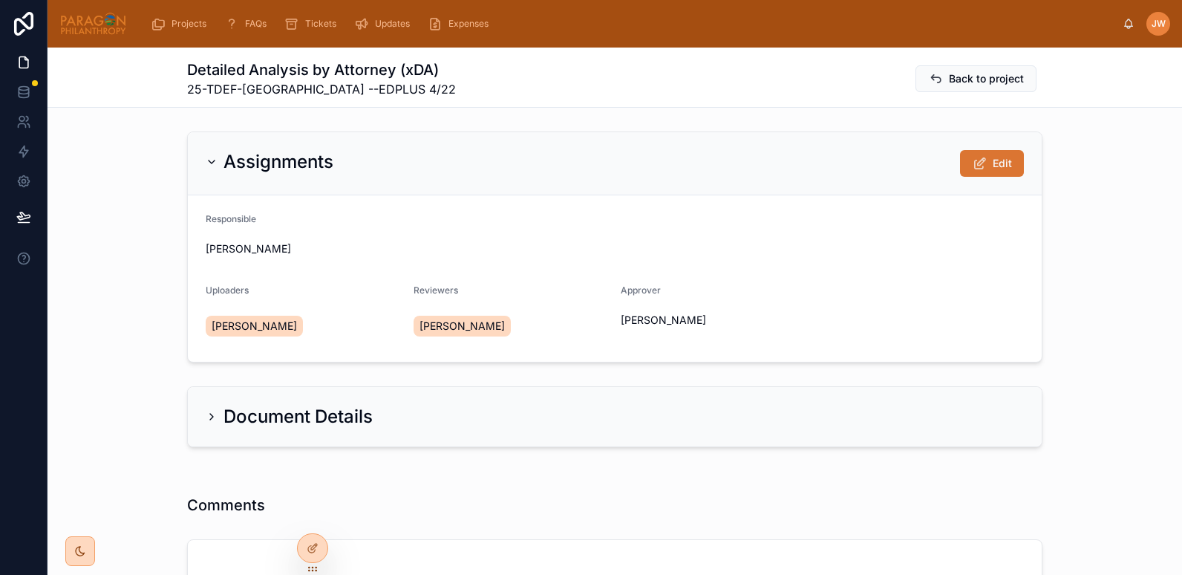
click at [994, 161] on span "Edit" at bounding box center [1002, 163] width 19 height 15
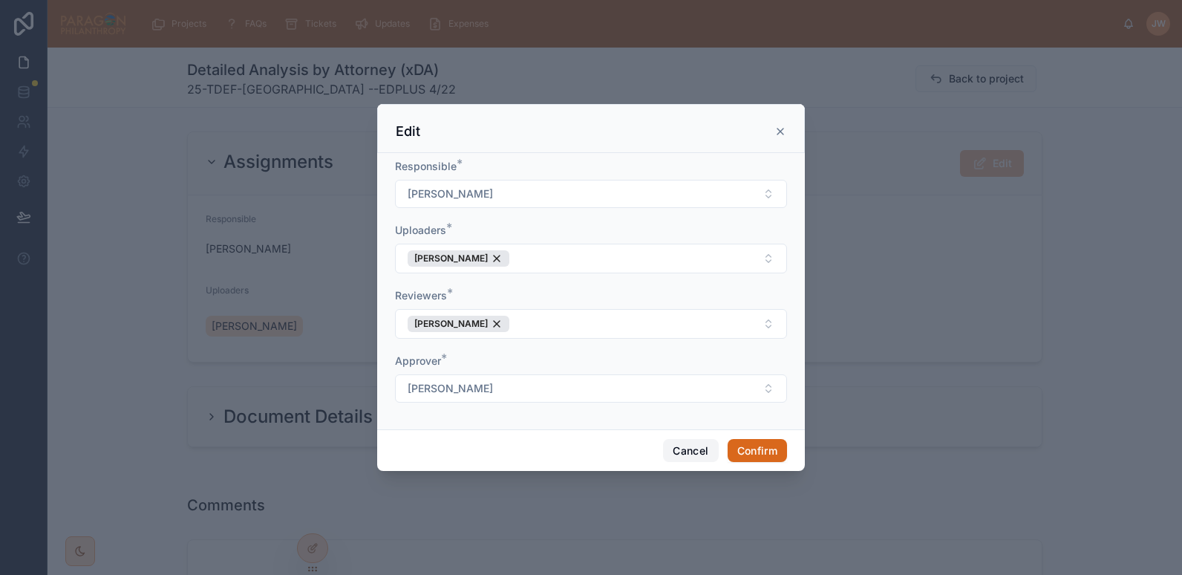
click at [679, 448] on button "Cancel" at bounding box center [690, 451] width 55 height 24
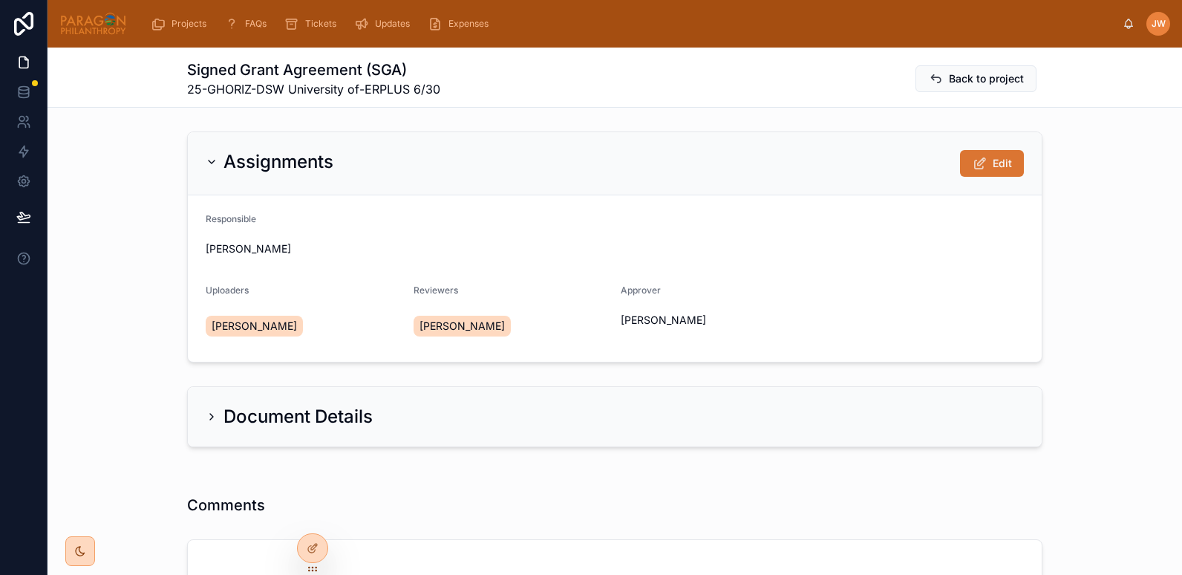
click at [993, 166] on span "Edit" at bounding box center [1002, 163] width 19 height 15
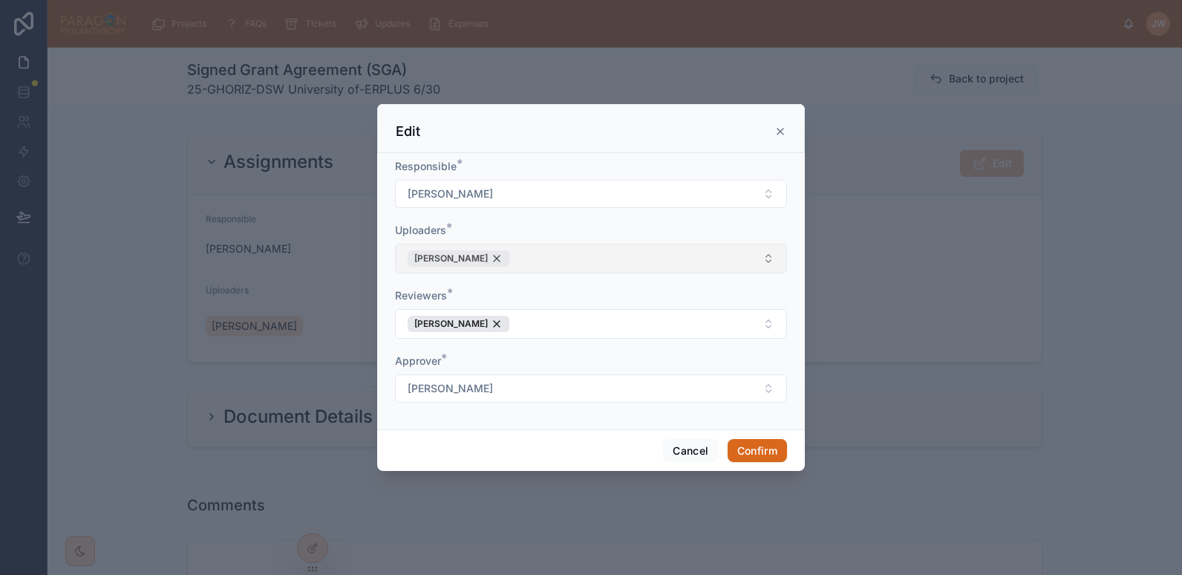
click at [498, 261] on div "[PERSON_NAME]" at bounding box center [459, 258] width 102 height 16
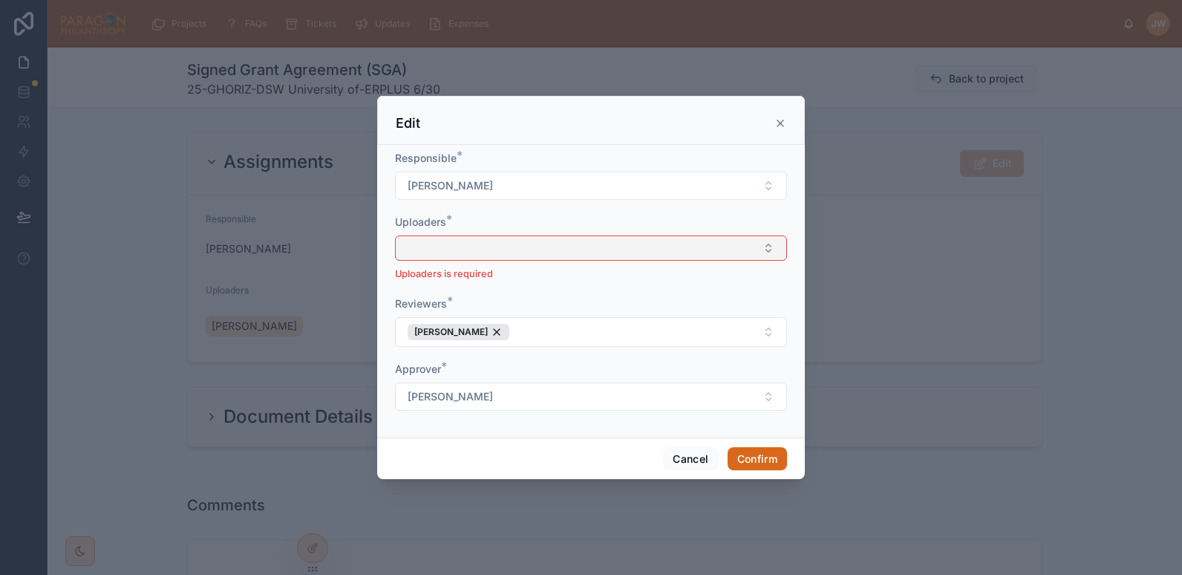
click at [460, 257] on button "Select Button" at bounding box center [591, 247] width 392 height 25
type input "*******"
click at [466, 306] on span "[PERSON_NAME]" at bounding box center [447, 306] width 85 height 15
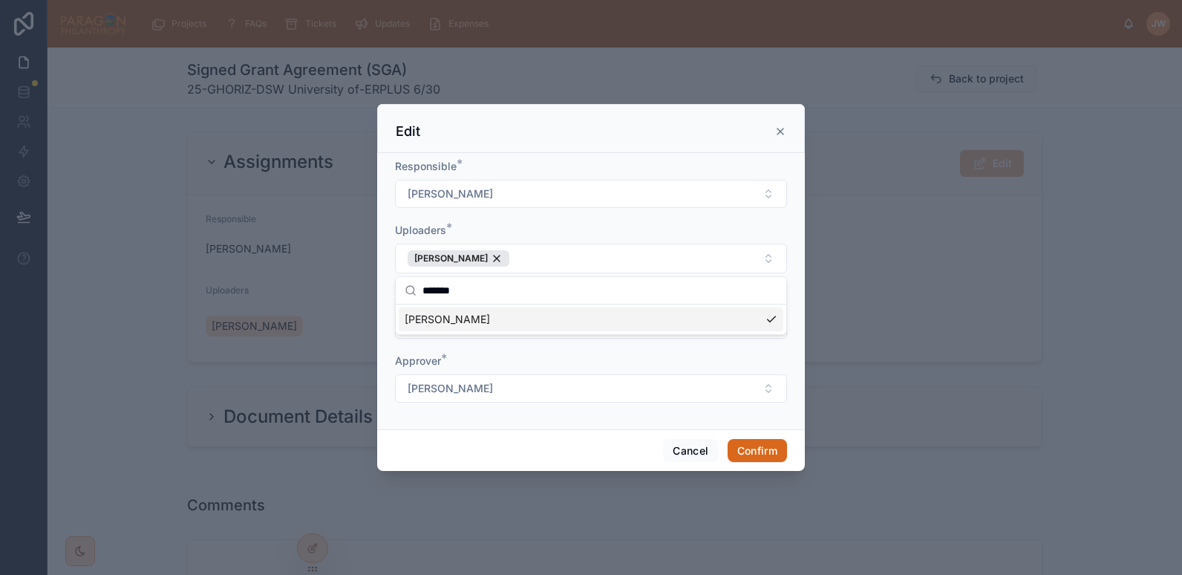
click at [508, 223] on div "Uploaders *" at bounding box center [591, 230] width 392 height 15
click at [495, 321] on div "[PERSON_NAME]" at bounding box center [459, 324] width 102 height 16
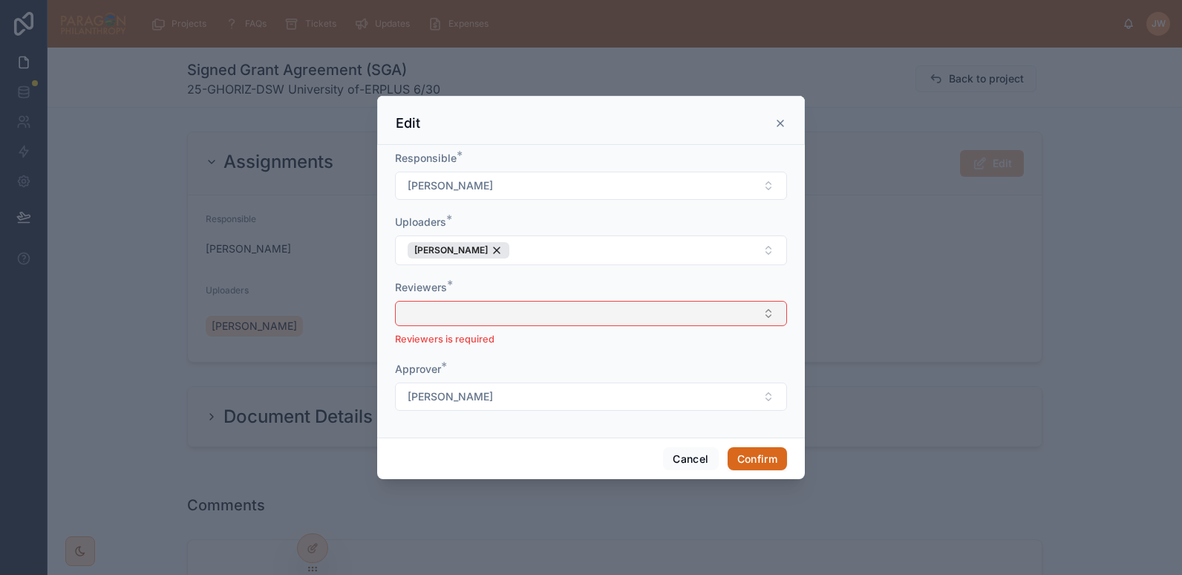
click at [473, 320] on button "Select Button" at bounding box center [591, 313] width 392 height 25
type input "*******"
click at [474, 368] on span "[PERSON_NAME]" at bounding box center [447, 372] width 85 height 15
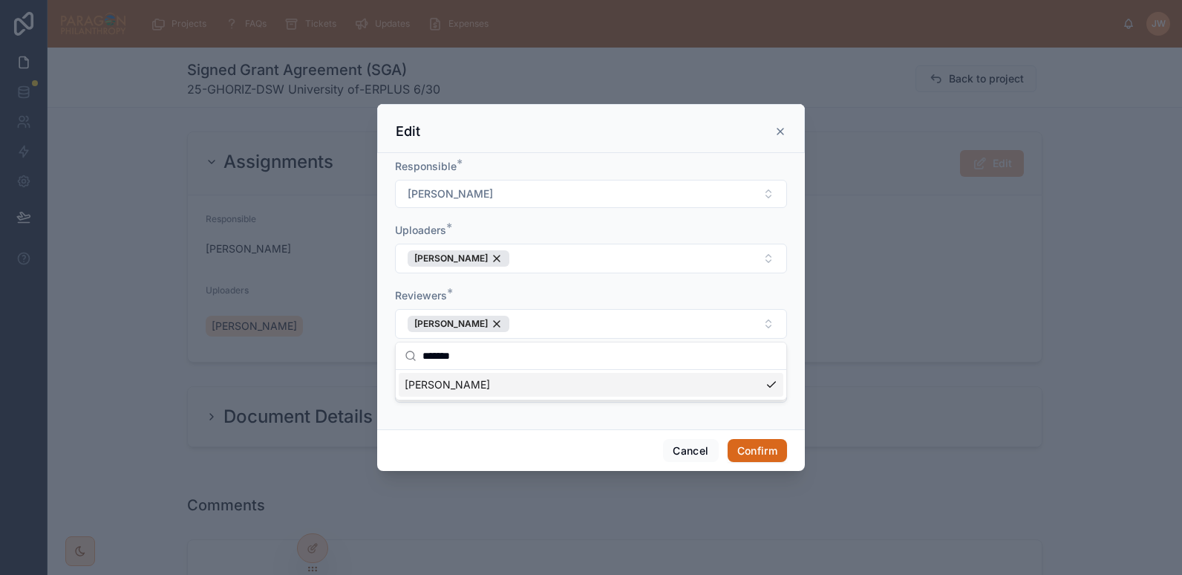
click at [516, 303] on div "Reviewers * Jessica Watkins" at bounding box center [591, 313] width 392 height 50
click at [722, 391] on button "[PERSON_NAME]" at bounding box center [591, 388] width 392 height 28
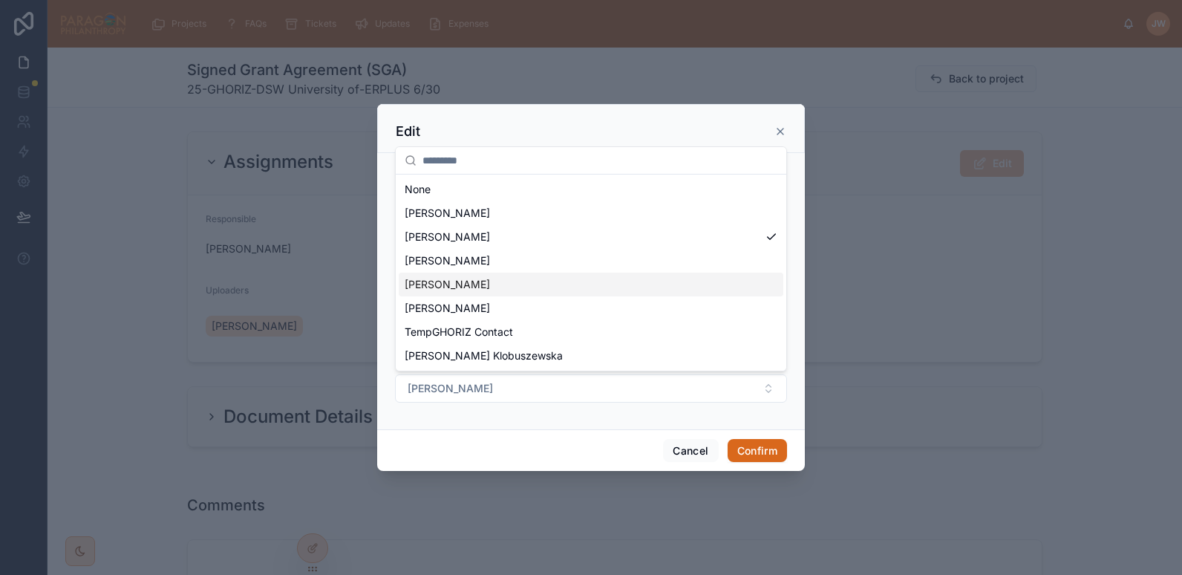
click at [470, 288] on span "[PERSON_NAME]" at bounding box center [447, 284] width 85 height 15
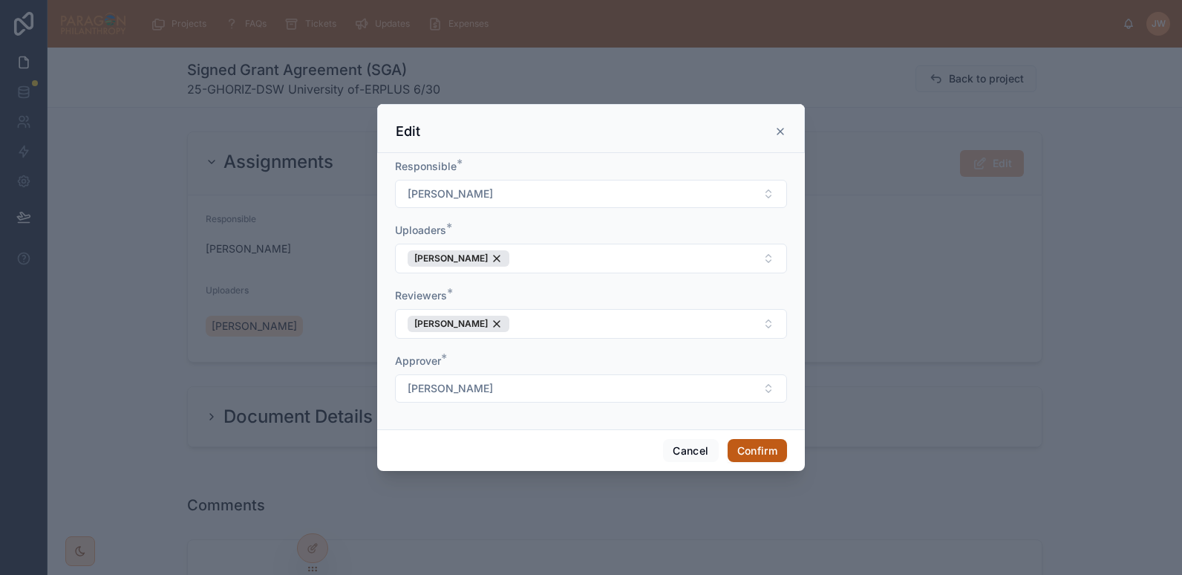
click at [744, 444] on button "Confirm" at bounding box center [757, 451] width 59 height 24
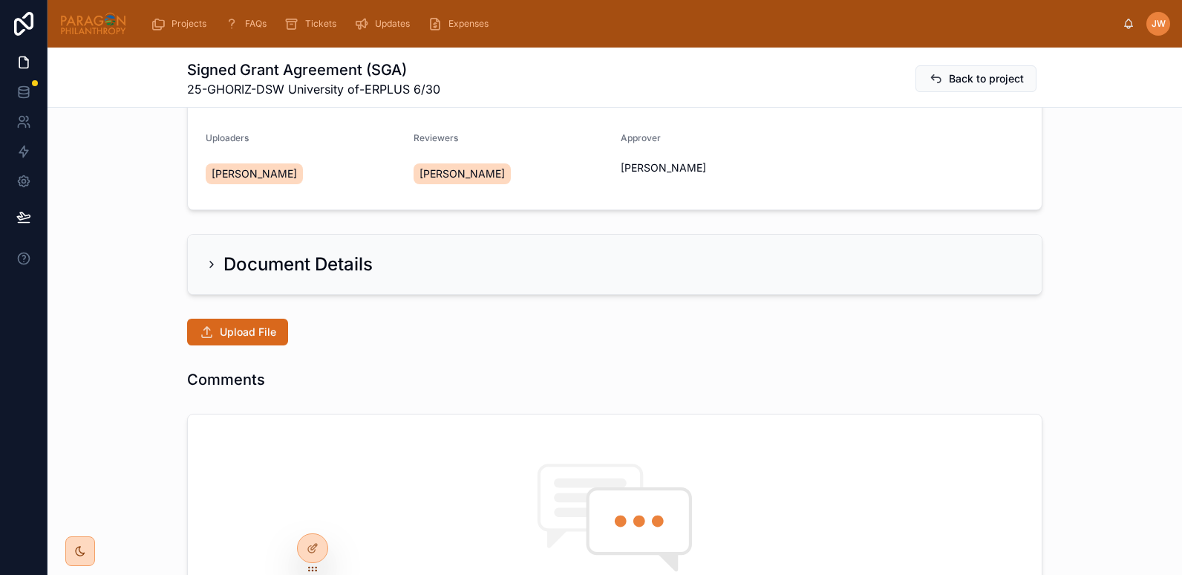
scroll to position [153, 0]
click at [220, 336] on span "Upload File" at bounding box center [248, 331] width 56 height 15
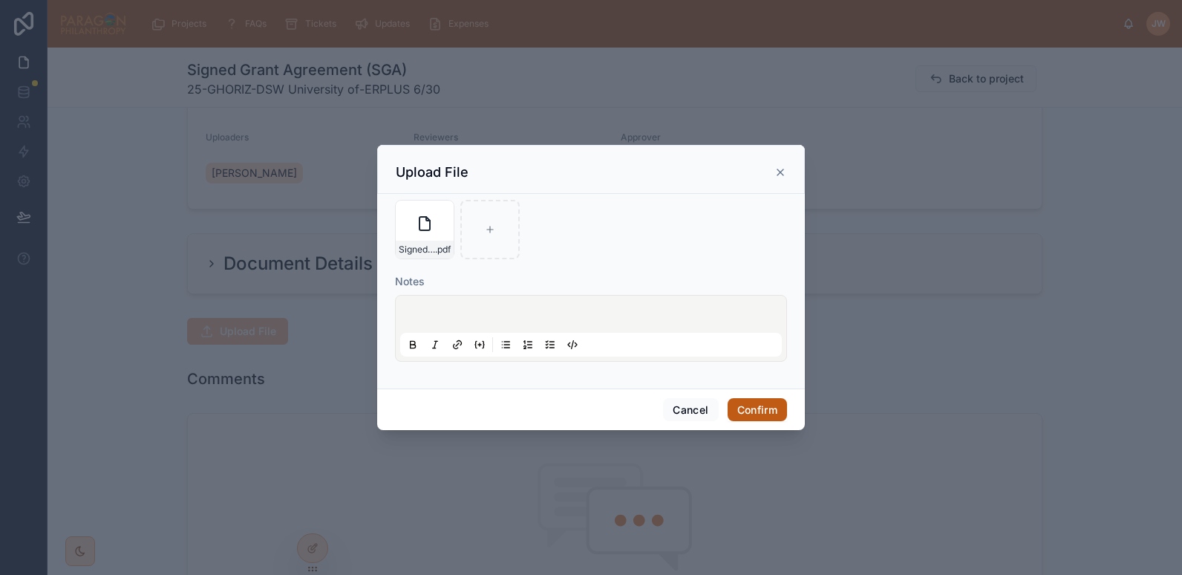
click at [748, 411] on button "Confirm" at bounding box center [757, 410] width 59 height 24
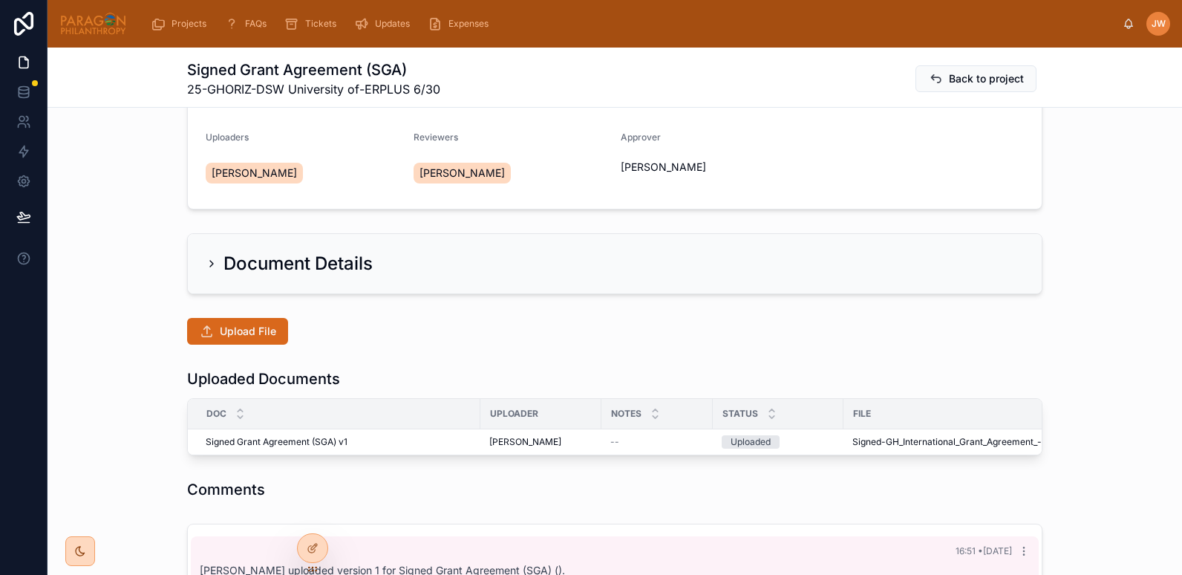
click at [148, 229] on div "Document Details" at bounding box center [615, 263] width 1135 height 73
click at [991, 431] on span "Advance" at bounding box center [1008, 429] width 38 height 12
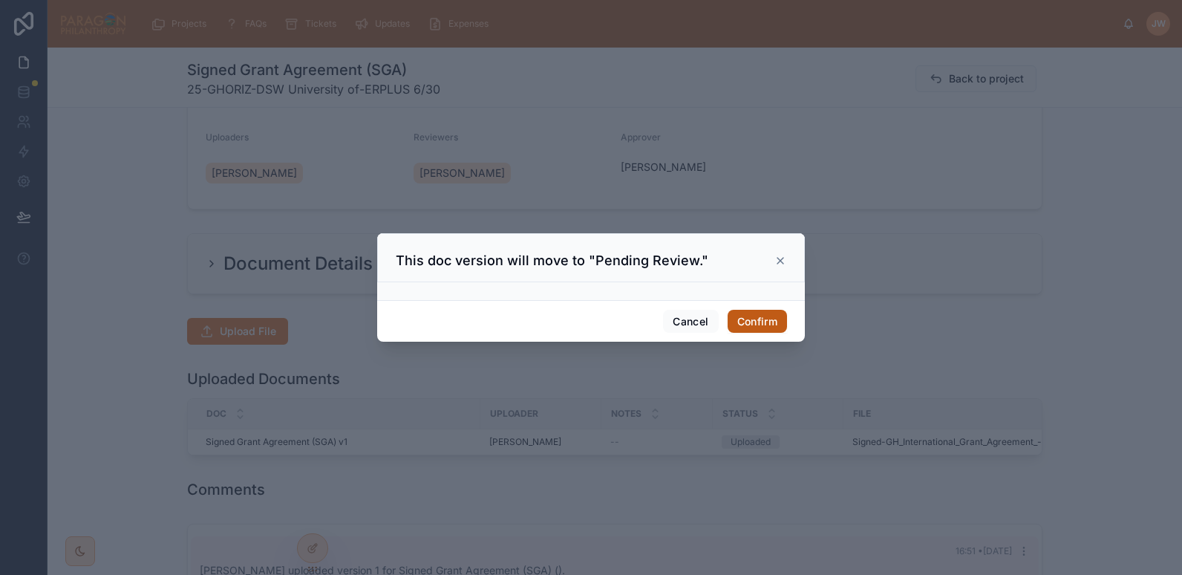
click at [758, 323] on button "Confirm" at bounding box center [757, 322] width 59 height 24
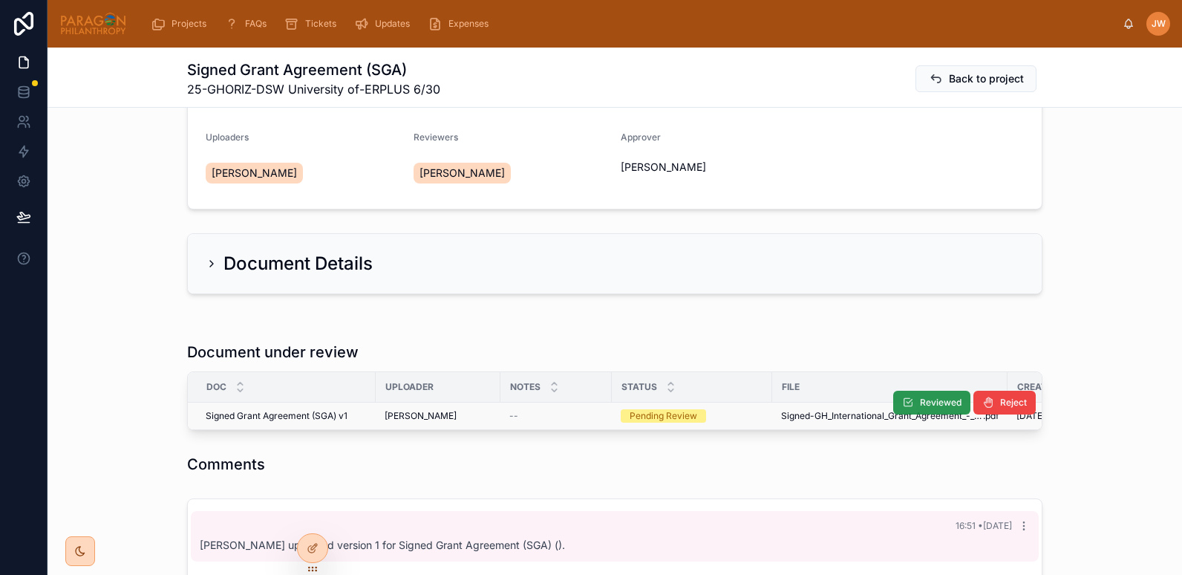
click at [920, 400] on span "Reviewed" at bounding box center [941, 403] width 42 height 12
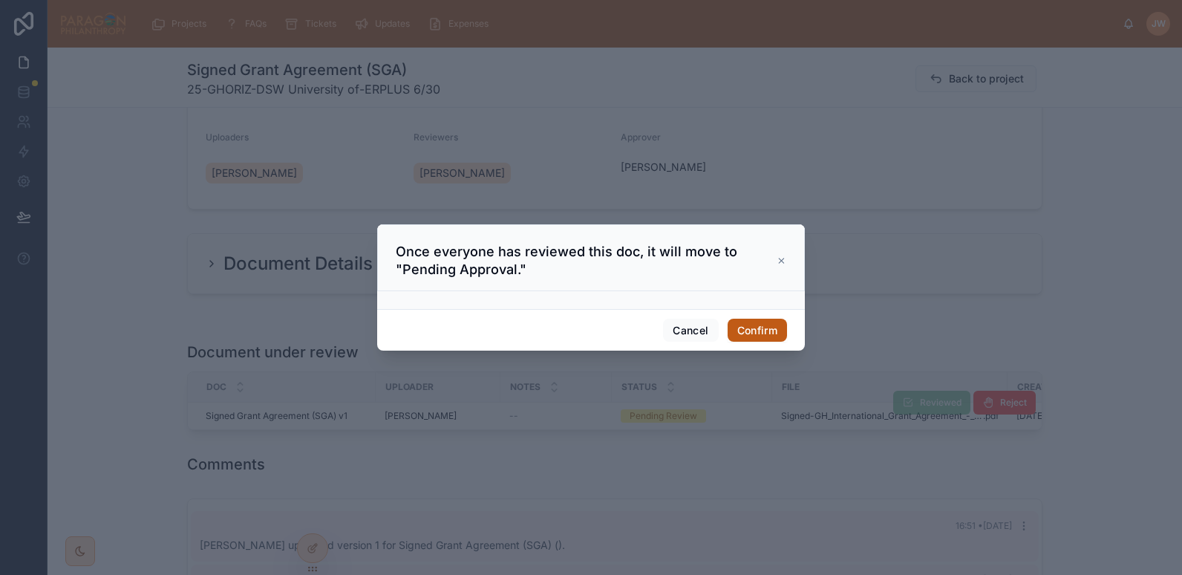
click at [764, 325] on button "Confirm" at bounding box center [757, 331] width 59 height 24
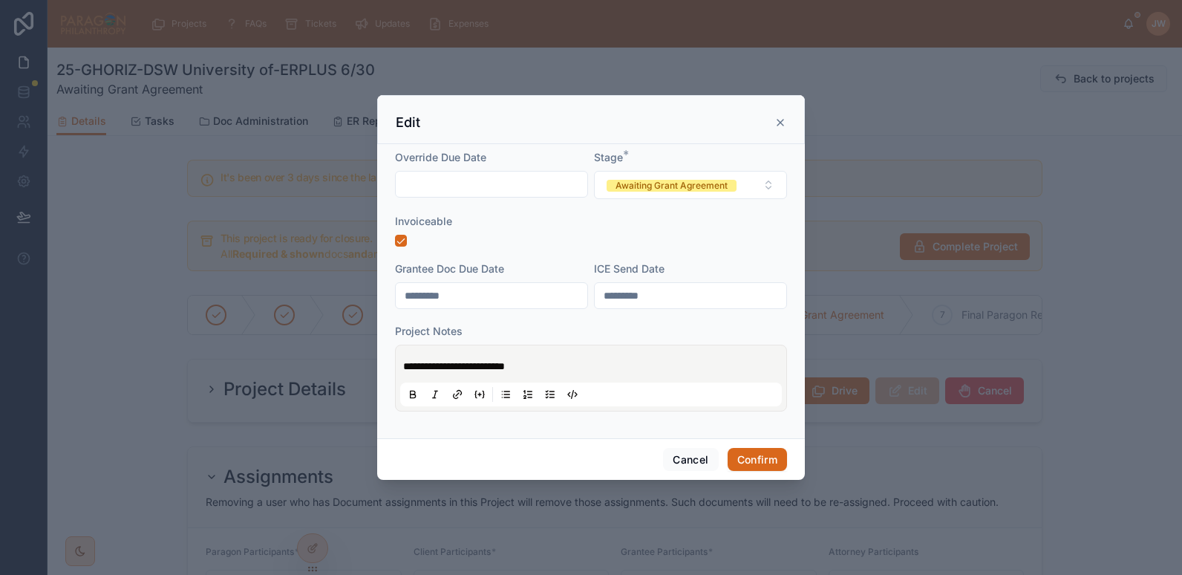
scroll to position [66, 0]
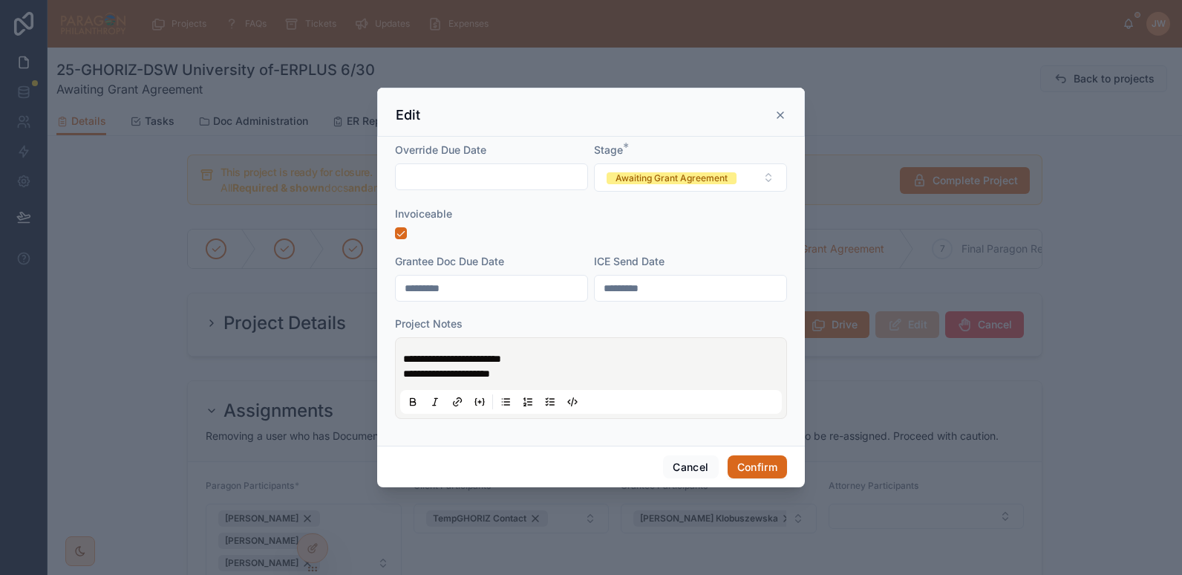
click at [553, 359] on p "**********" at bounding box center [594, 366] width 382 height 30
click at [454, 370] on p "**********" at bounding box center [594, 366] width 382 height 30
click at [584, 411] on div at bounding box center [591, 402] width 382 height 24
click at [403, 353] on span "**********" at bounding box center [561, 358] width 317 height 10
click at [546, 394] on div "**********" at bounding box center [591, 377] width 382 height 71
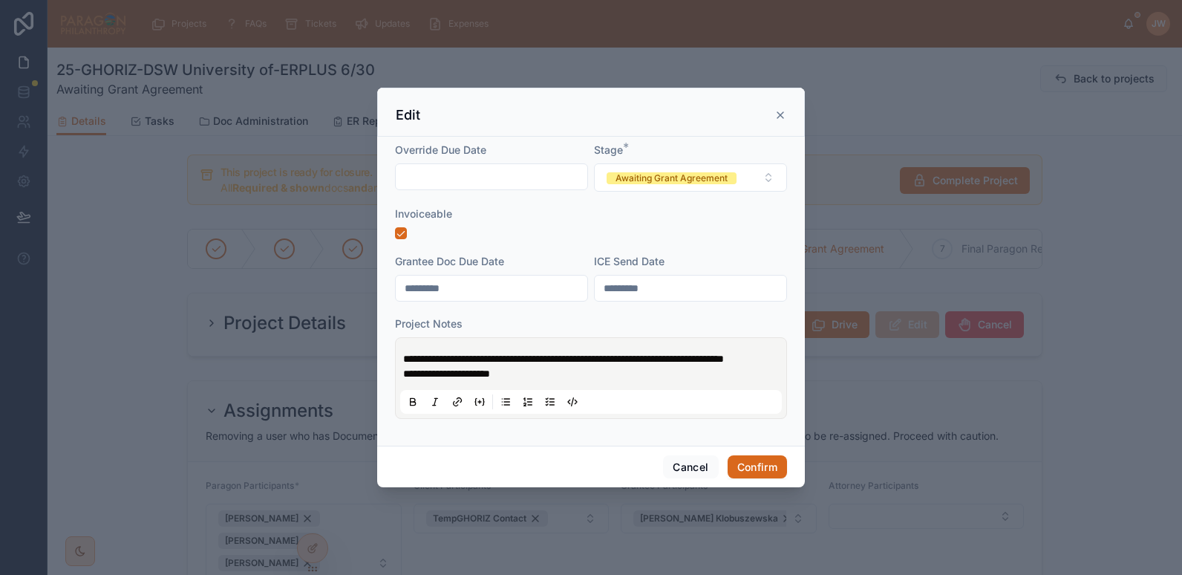
click at [540, 381] on p "**********" at bounding box center [594, 366] width 382 height 30
click at [538, 371] on p "**********" at bounding box center [594, 366] width 382 height 30
click at [754, 469] on button "Confirm" at bounding box center [757, 467] width 59 height 24
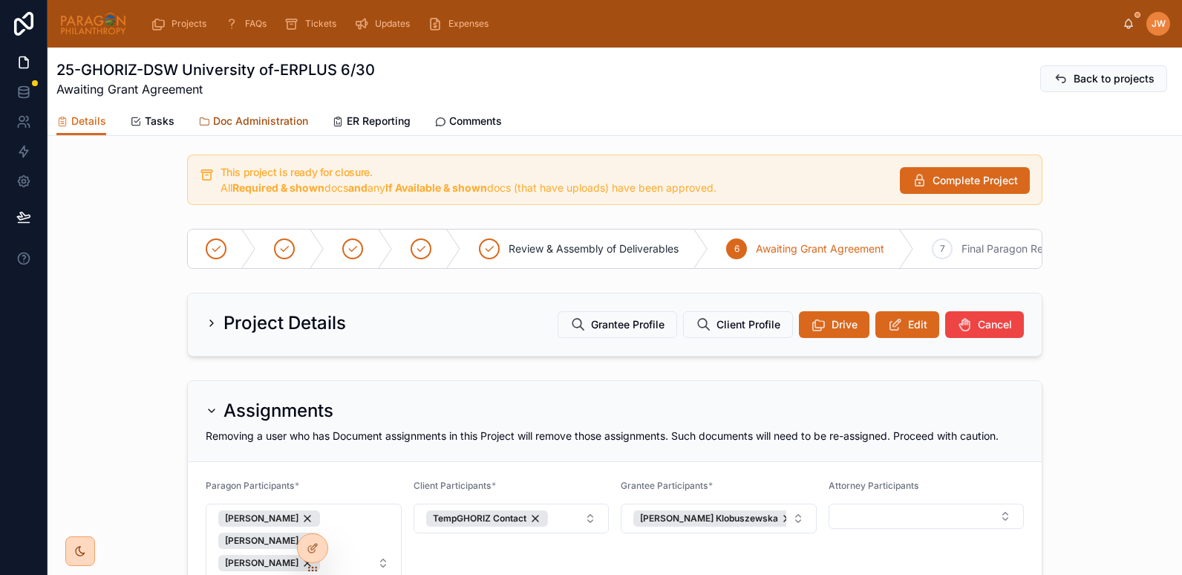
click at [276, 119] on span "Doc Administration" at bounding box center [260, 121] width 95 height 15
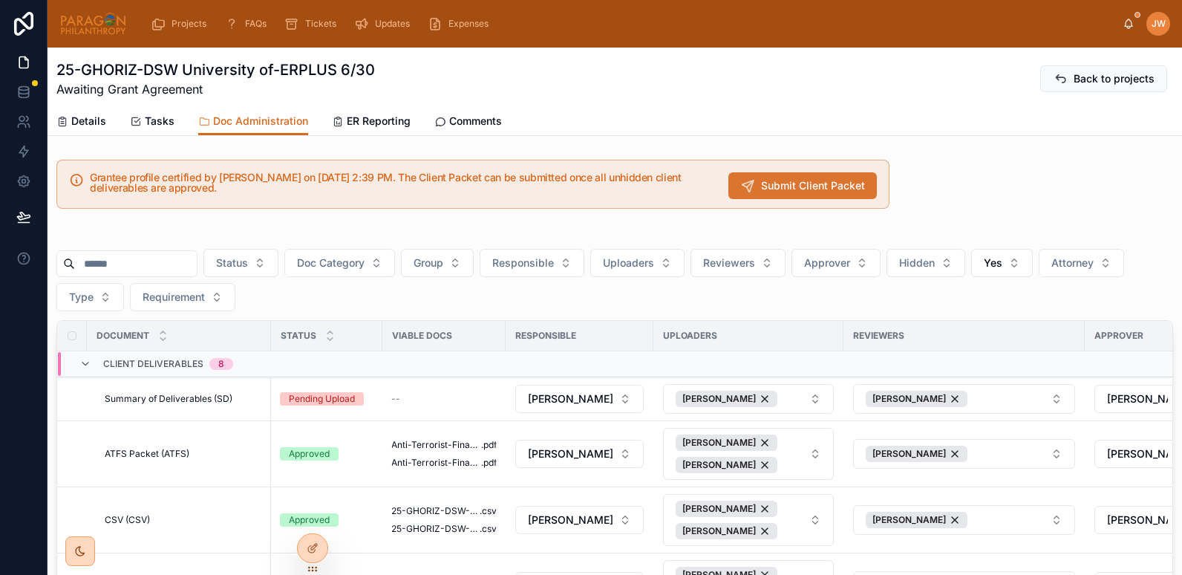
click at [776, 184] on span "Submit Client Packet" at bounding box center [813, 185] width 104 height 15
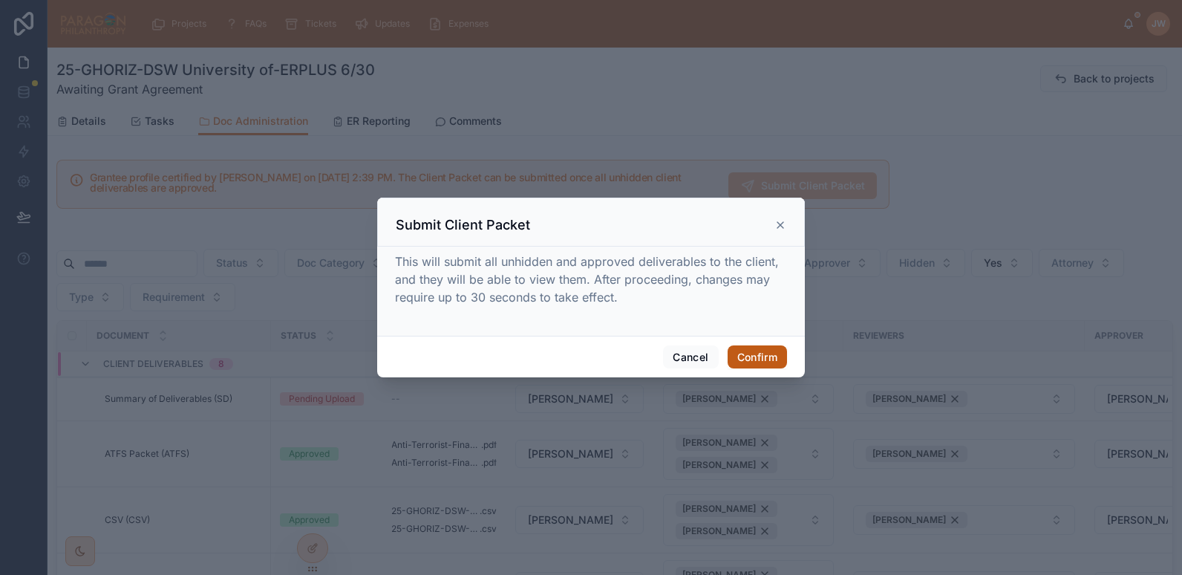
click at [751, 353] on button "Confirm" at bounding box center [757, 357] width 59 height 24
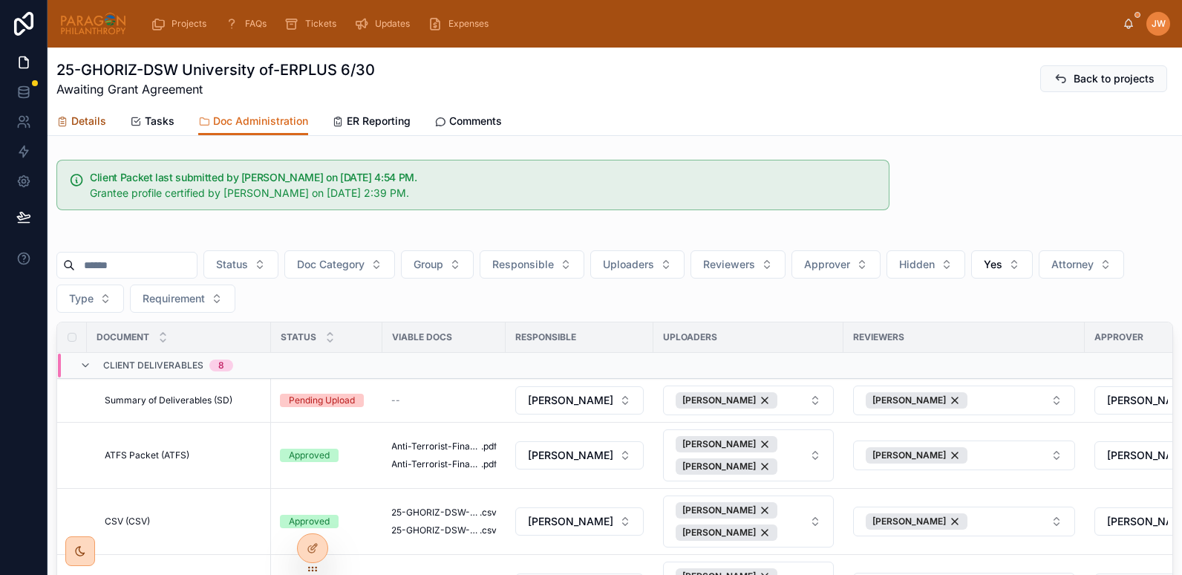
click at [77, 125] on span "Details" at bounding box center [88, 121] width 35 height 15
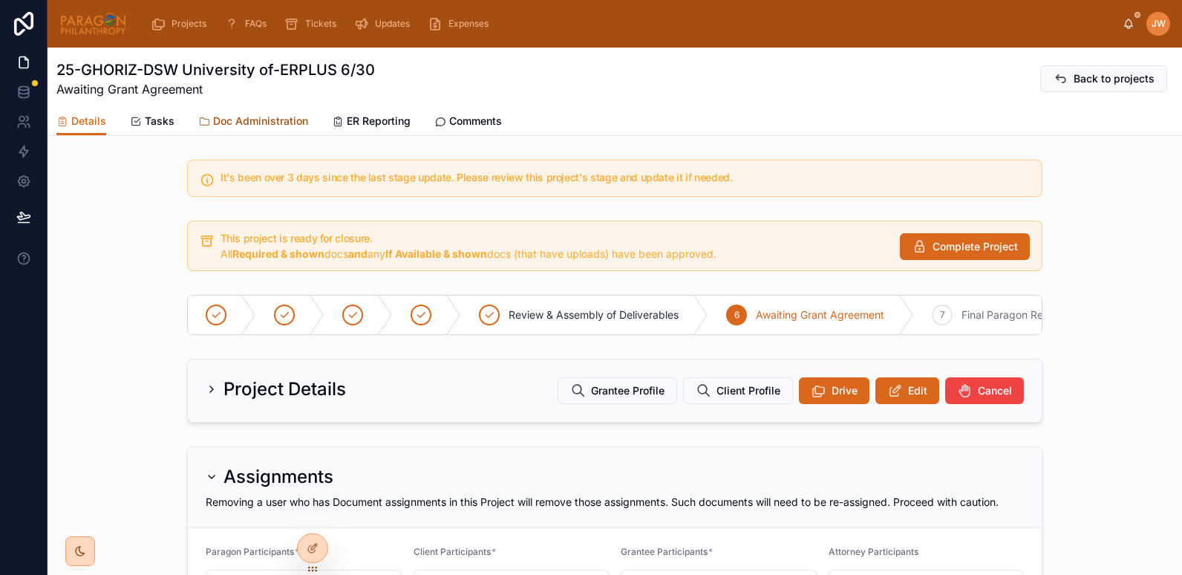
click at [245, 121] on span "Doc Administration" at bounding box center [260, 121] width 95 height 15
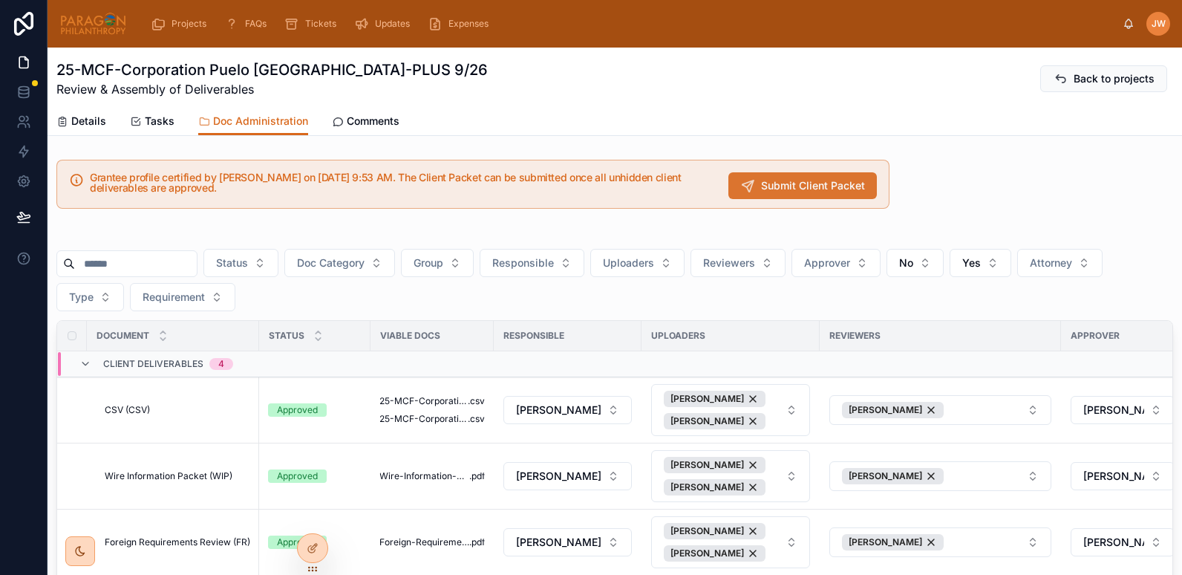
click at [778, 189] on span "Submit Client Packet" at bounding box center [813, 185] width 104 height 15
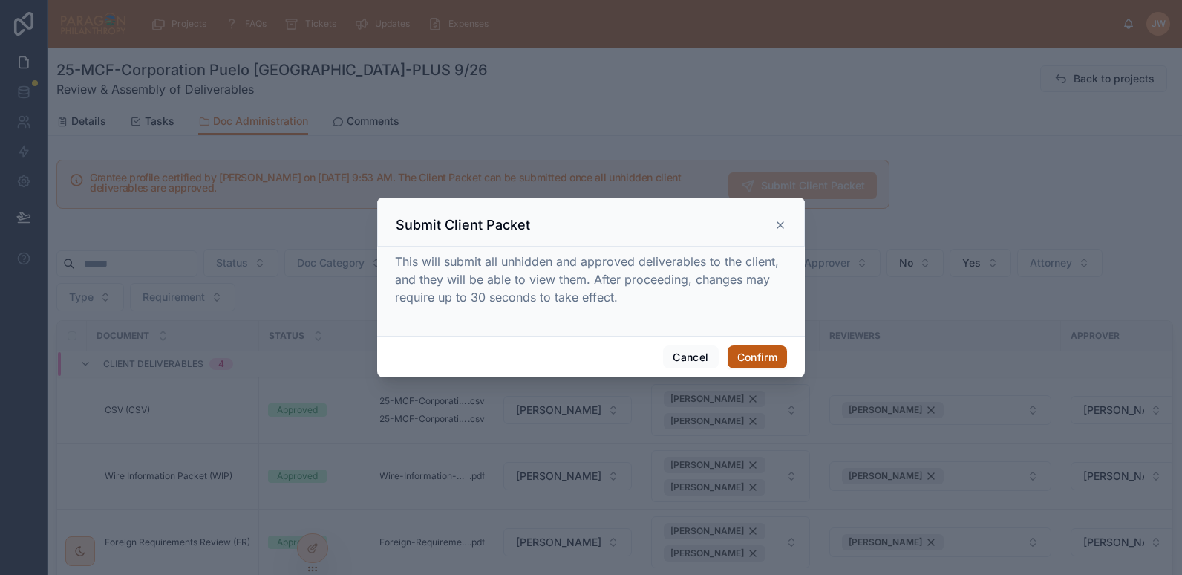
click at [754, 357] on button "Confirm" at bounding box center [757, 357] width 59 height 24
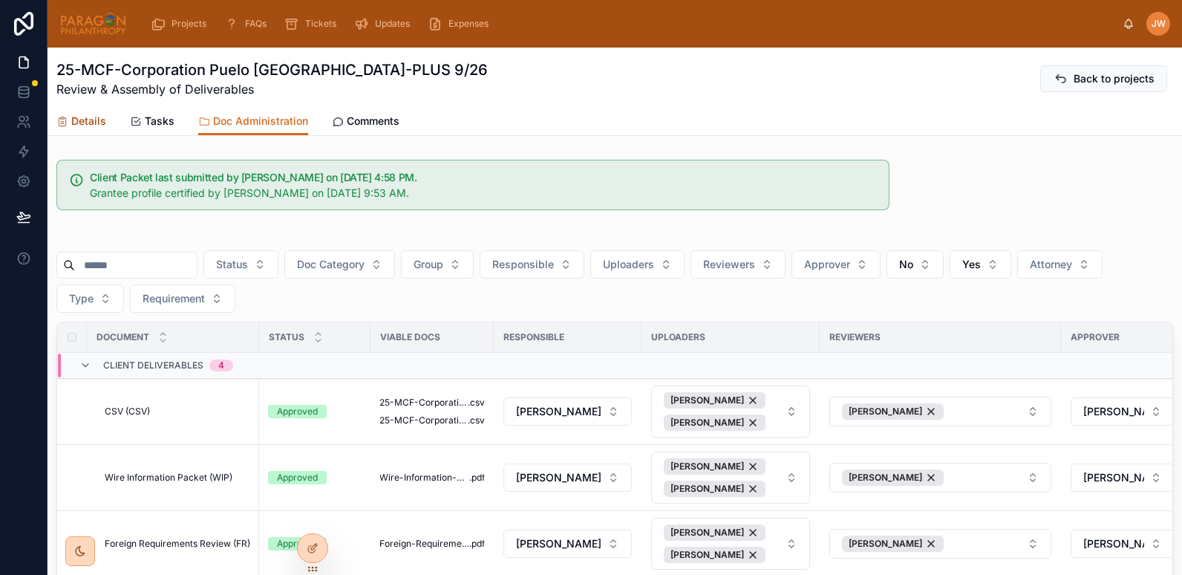
click at [83, 115] on span "Details" at bounding box center [88, 121] width 35 height 15
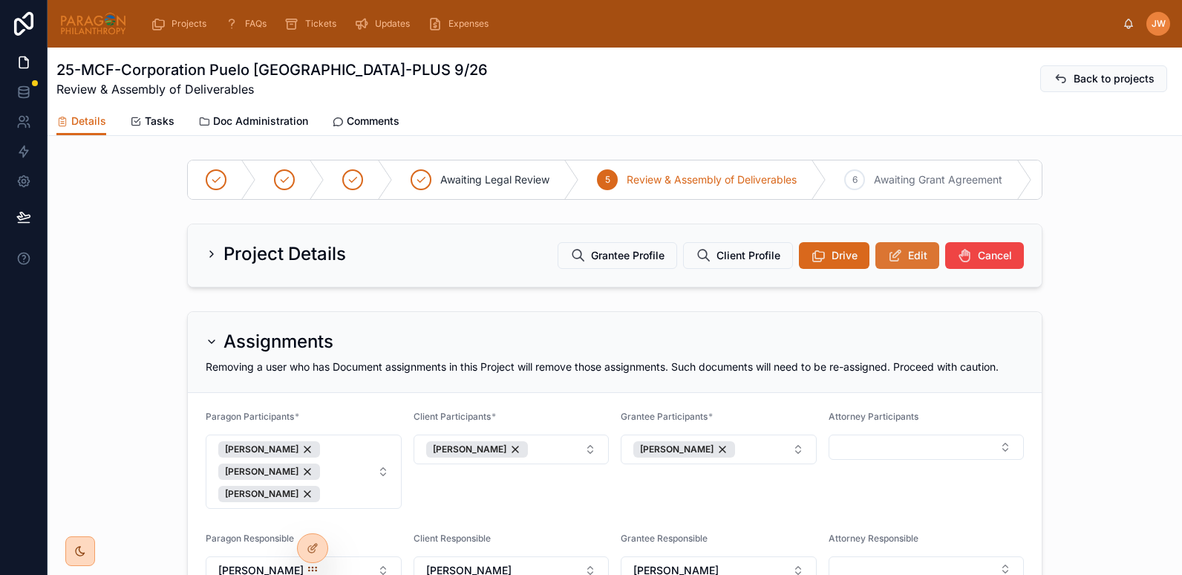
click at [901, 269] on button "Edit" at bounding box center [907, 255] width 64 height 27
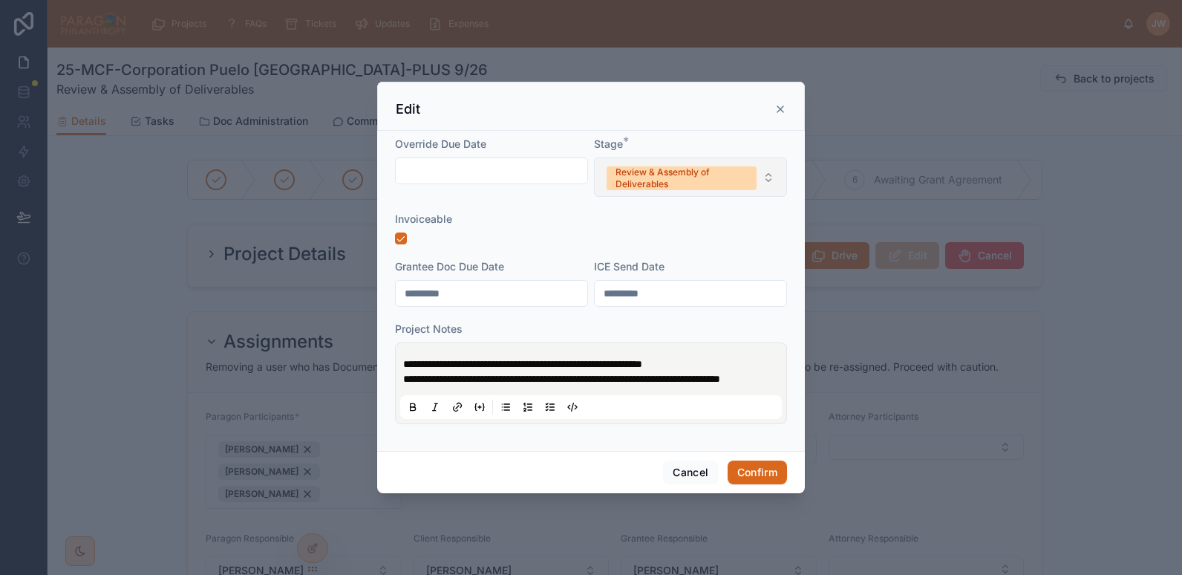
click at [627, 166] on div "Review & Assembly of Deliverables" at bounding box center [682, 178] width 132 height 24
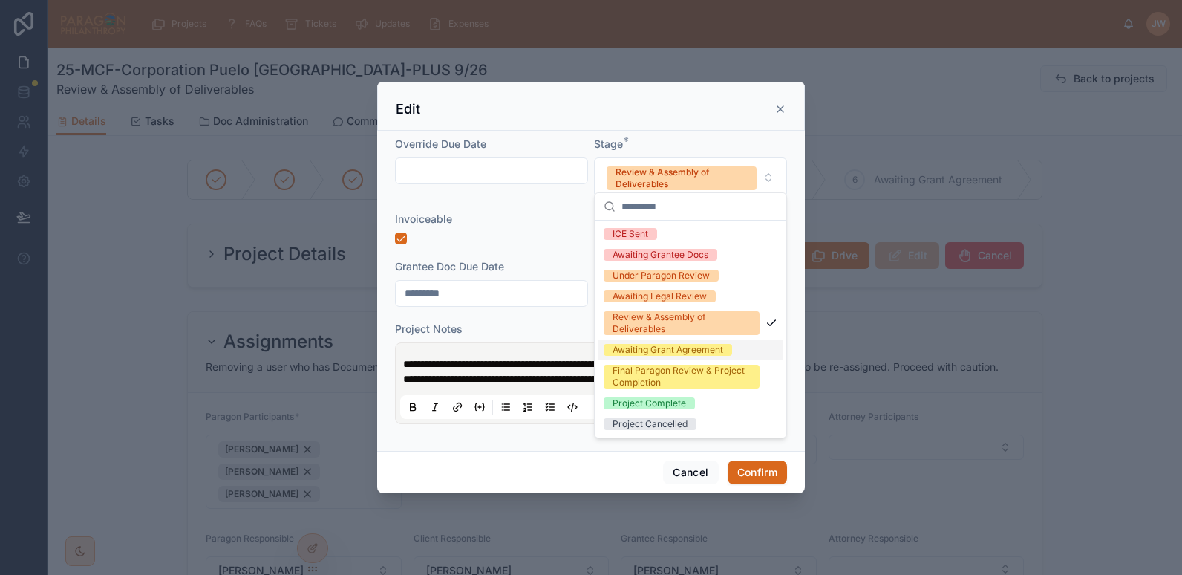
click at [649, 350] on div "Awaiting Grant Agreement" at bounding box center [668, 350] width 111 height 12
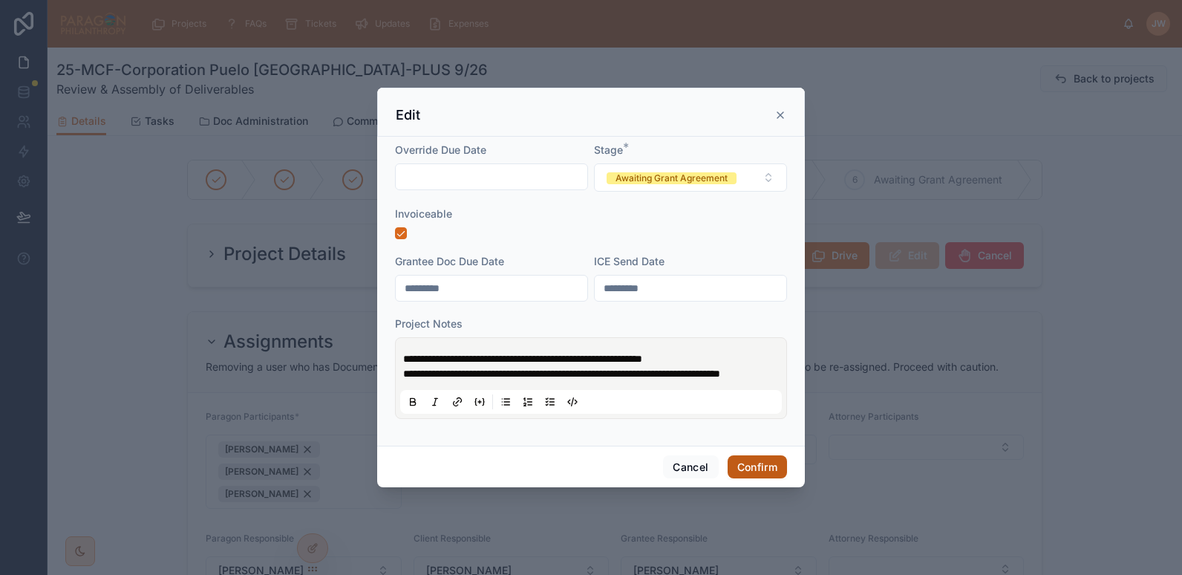
click at [760, 474] on button "Confirm" at bounding box center [757, 467] width 59 height 24
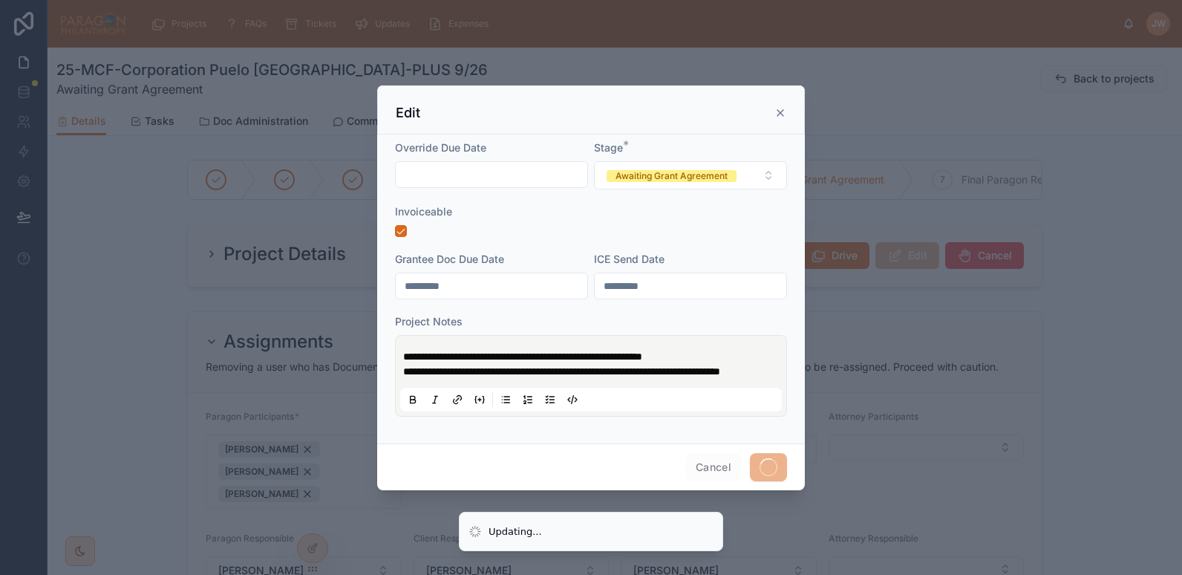
click at [263, 106] on div at bounding box center [591, 287] width 1182 height 575
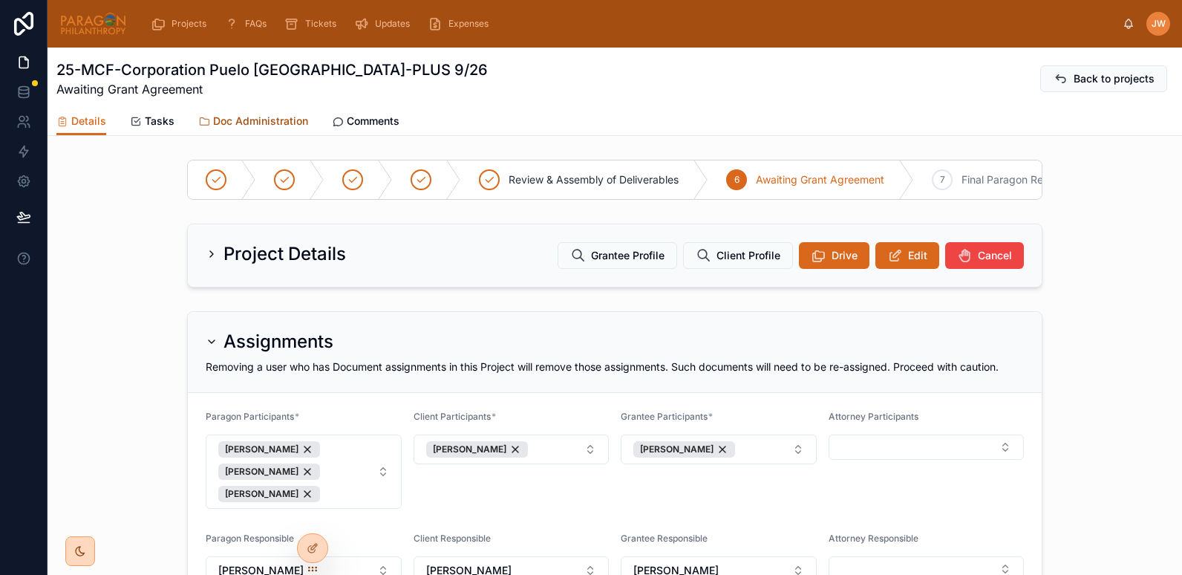
click at [262, 123] on span "Doc Administration" at bounding box center [260, 121] width 95 height 15
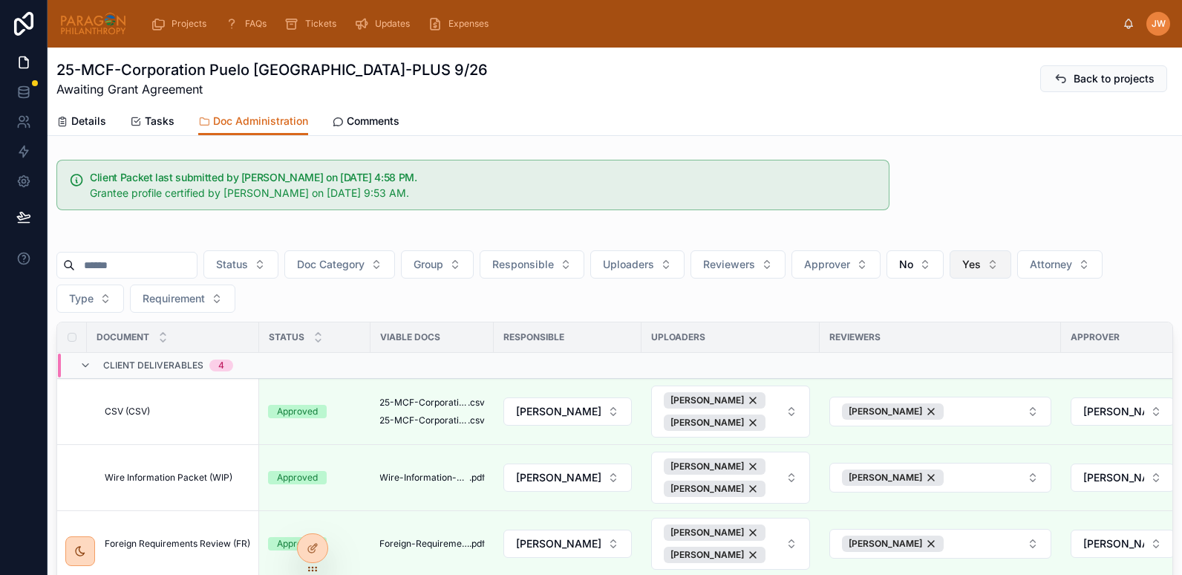
click at [1011, 265] on button "Yes" at bounding box center [981, 264] width 62 height 28
click at [944, 264] on button "No" at bounding box center [915, 264] width 57 height 28
click at [901, 336] on div "----" at bounding box center [953, 325] width 178 height 24
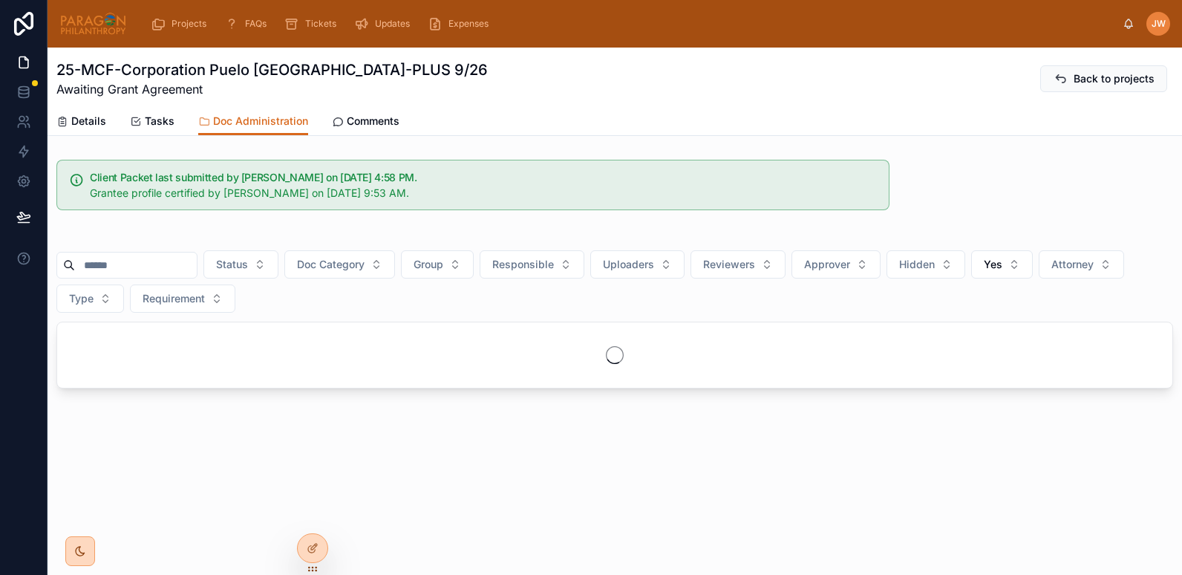
click at [123, 262] on input "text" at bounding box center [136, 265] width 122 height 21
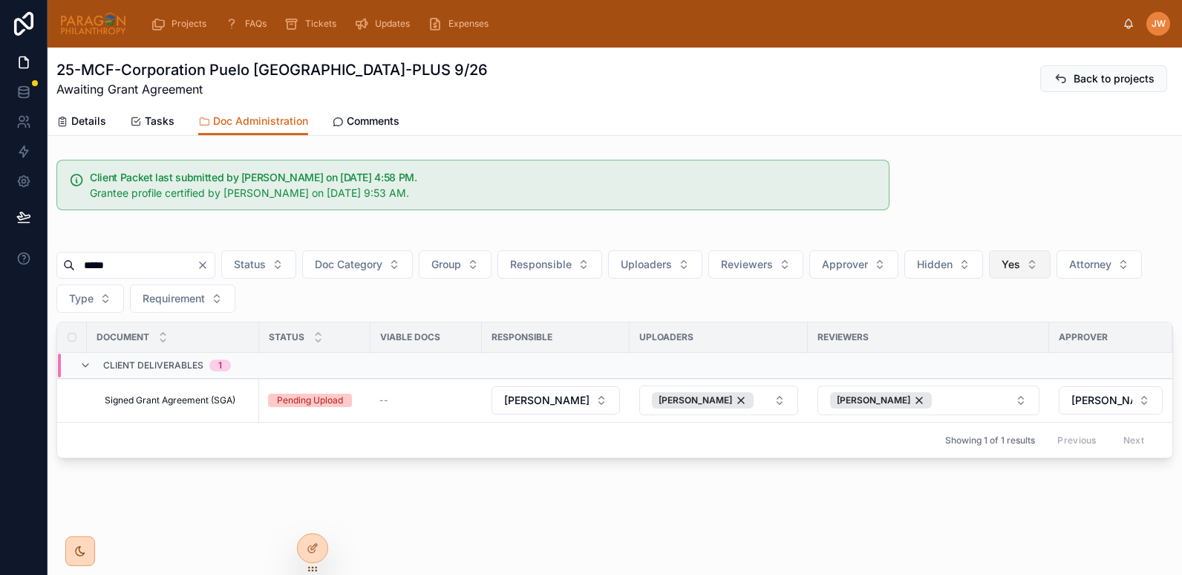
type input "*****"
click at [1051, 267] on button "Yes" at bounding box center [1020, 264] width 62 height 28
click at [987, 345] on div "No" at bounding box center [1057, 348] width 178 height 24
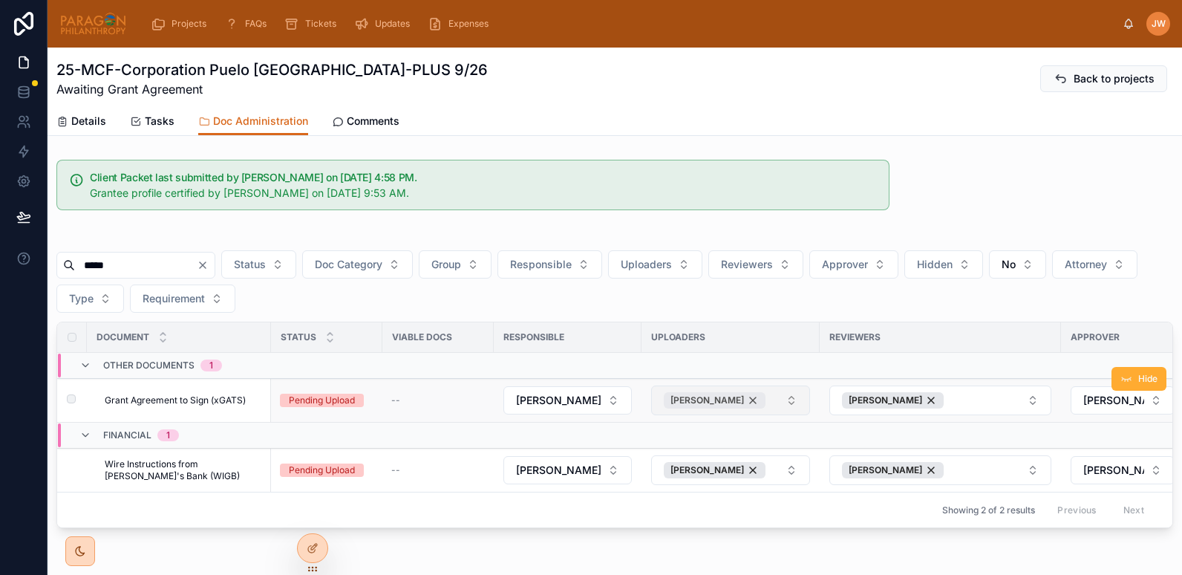
click at [746, 400] on div "Andres Diez Prat" at bounding box center [715, 400] width 102 height 16
click at [792, 402] on button "Select Button" at bounding box center [730, 400] width 159 height 25
click at [668, 429] on td at bounding box center [731, 436] width 178 height 26
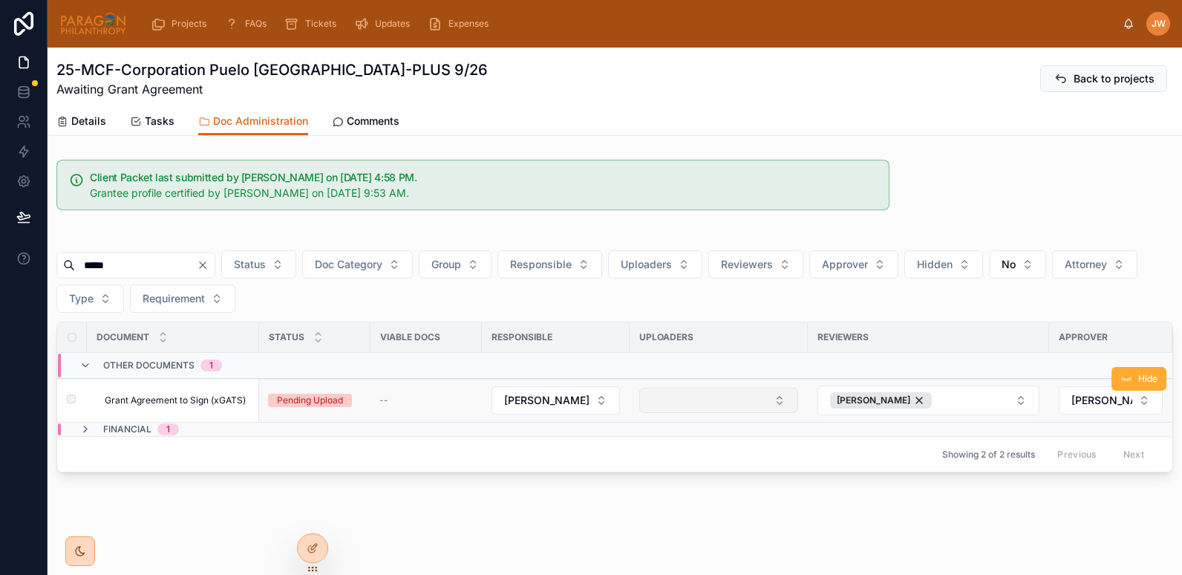
click at [673, 399] on button "Select Button" at bounding box center [718, 400] width 159 height 25
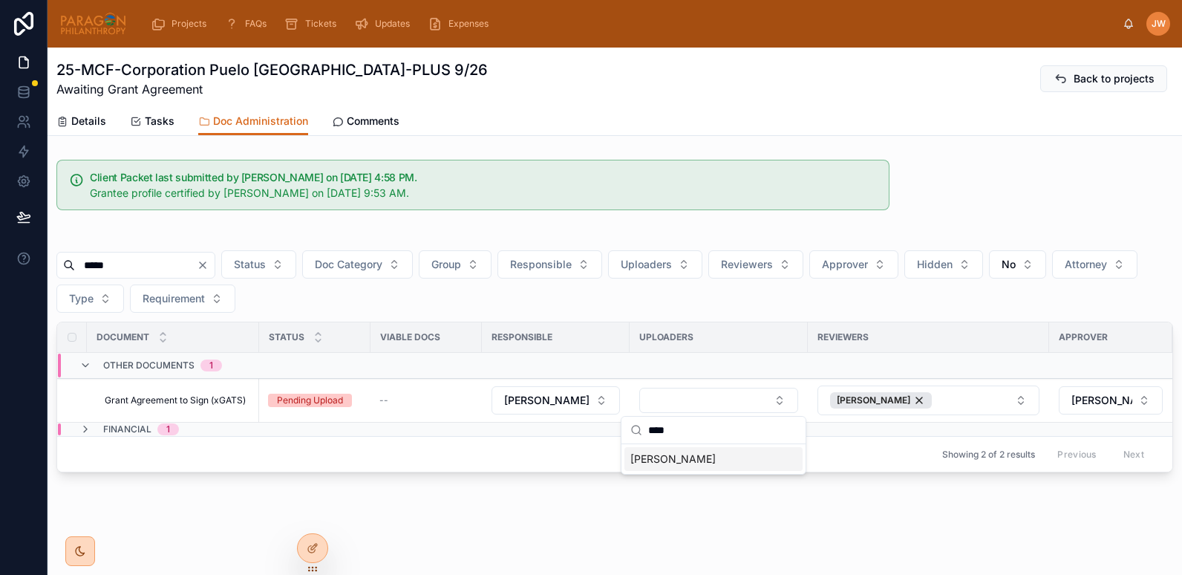
type input "****"
click at [677, 454] on span "Bonnie Grossman" at bounding box center [672, 458] width 85 height 15
click at [311, 517] on icon at bounding box center [313, 516] width 12 height 12
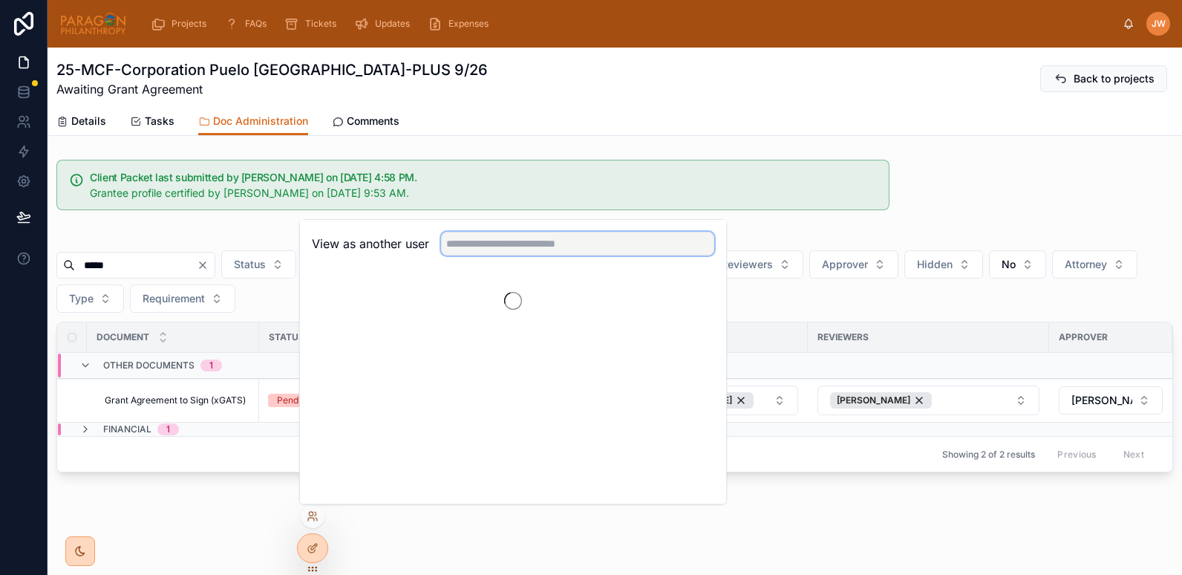
click at [497, 244] on input "text" at bounding box center [577, 244] width 273 height 24
type input "******"
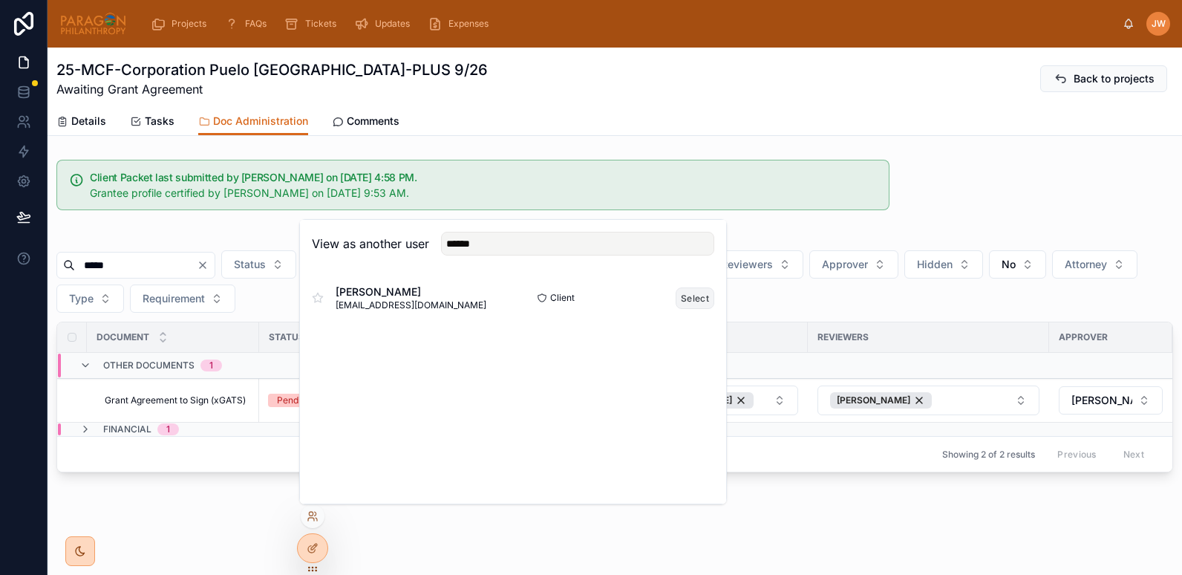
click at [683, 300] on button "Select" at bounding box center [695, 298] width 39 height 22
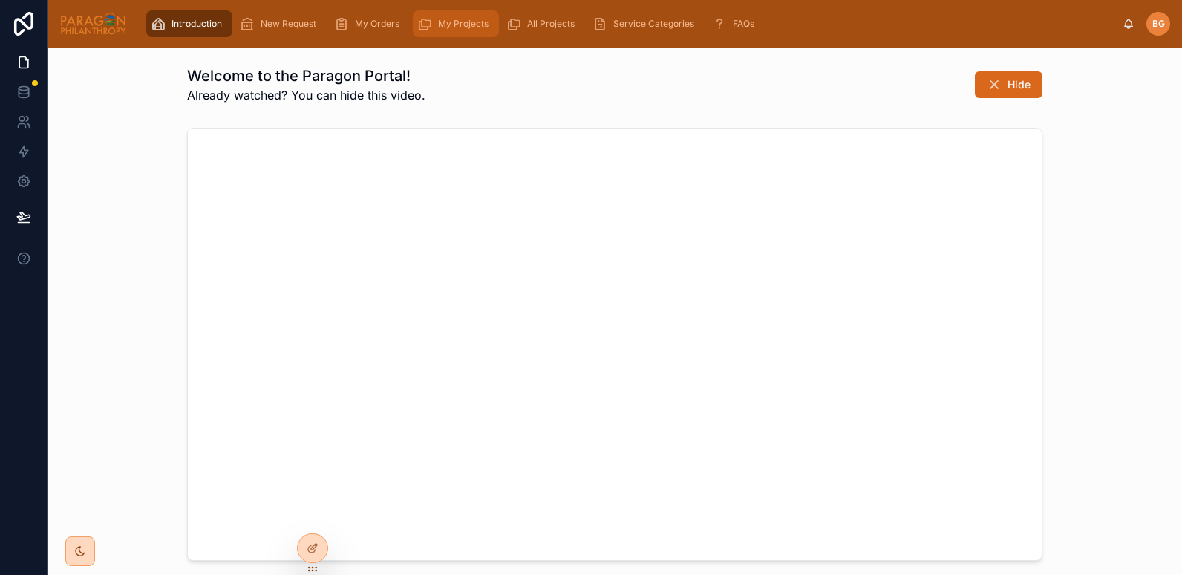
click at [449, 21] on span "My Projects" at bounding box center [463, 24] width 50 height 12
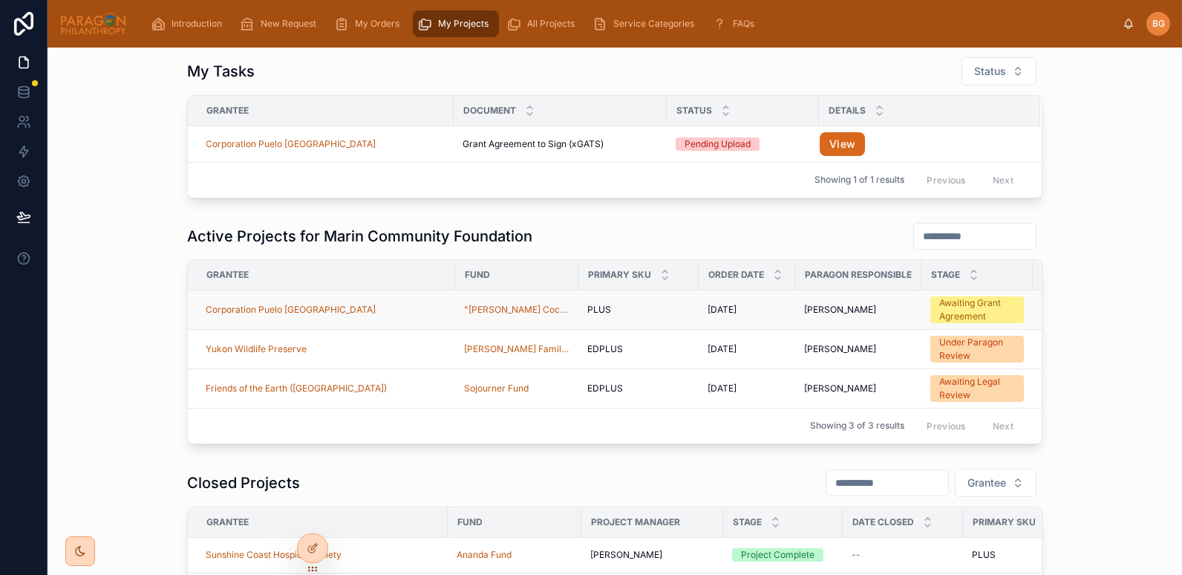
scroll to position [60, 0]
click at [385, 146] on div "Corporation Puelo [GEOGRAPHIC_DATA]" at bounding box center [325, 143] width 239 height 12
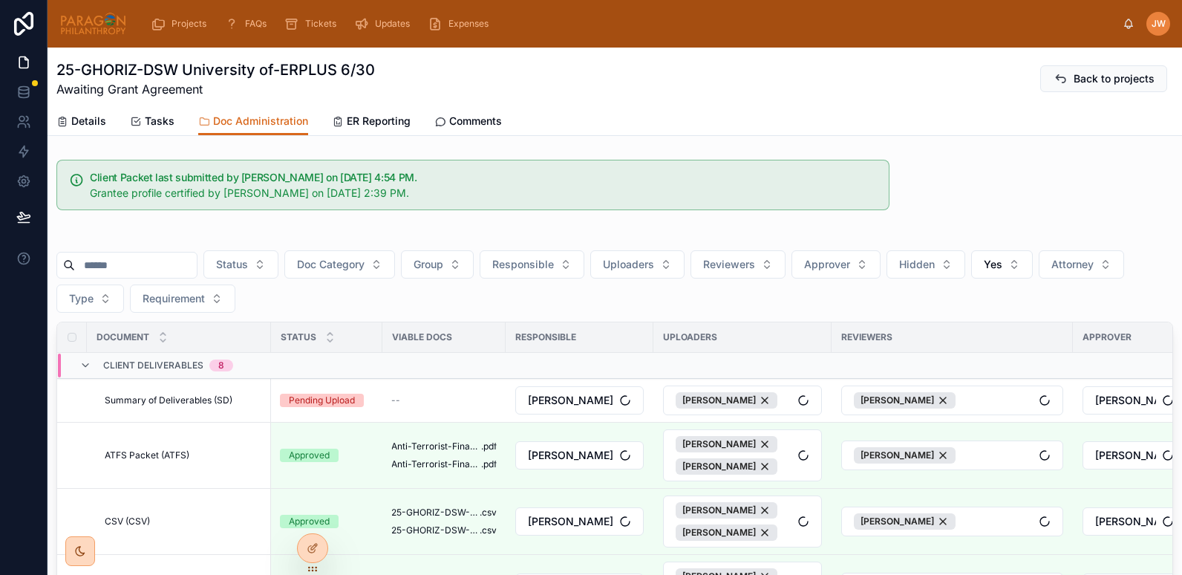
drag, startPoint x: 123, startPoint y: 290, endPoint x: 108, endPoint y: 265, distance: 28.3
click at [108, 265] on input "text" at bounding box center [136, 265] width 122 height 21
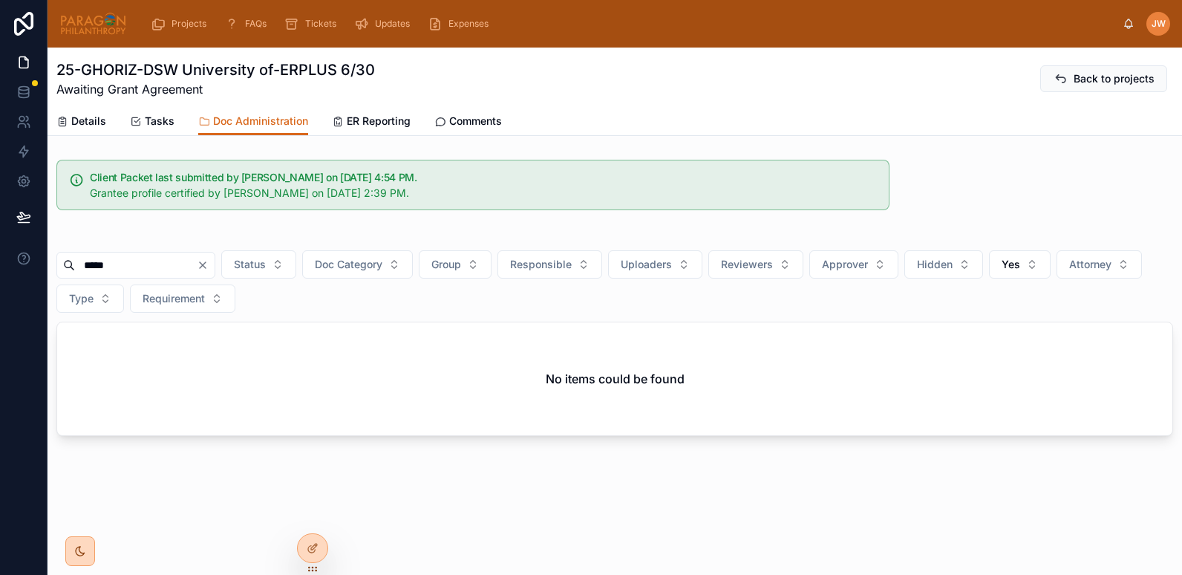
drag, startPoint x: 145, startPoint y: 261, endPoint x: 124, endPoint y: 261, distance: 20.8
click at [124, 261] on input "*****" at bounding box center [136, 265] width 122 height 21
type input "*"
